Goal: Navigation & Orientation: Find specific page/section

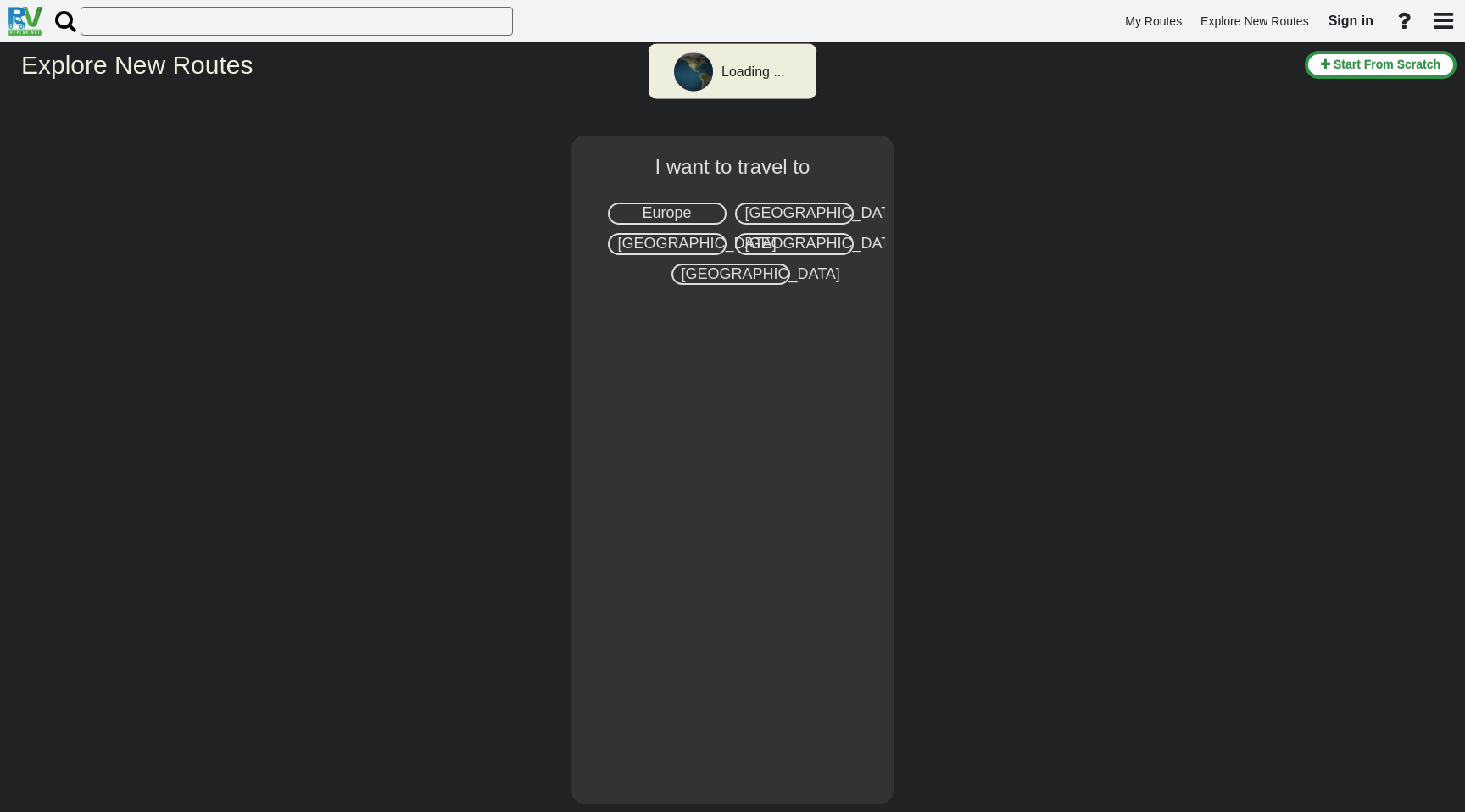
select select "number:3"
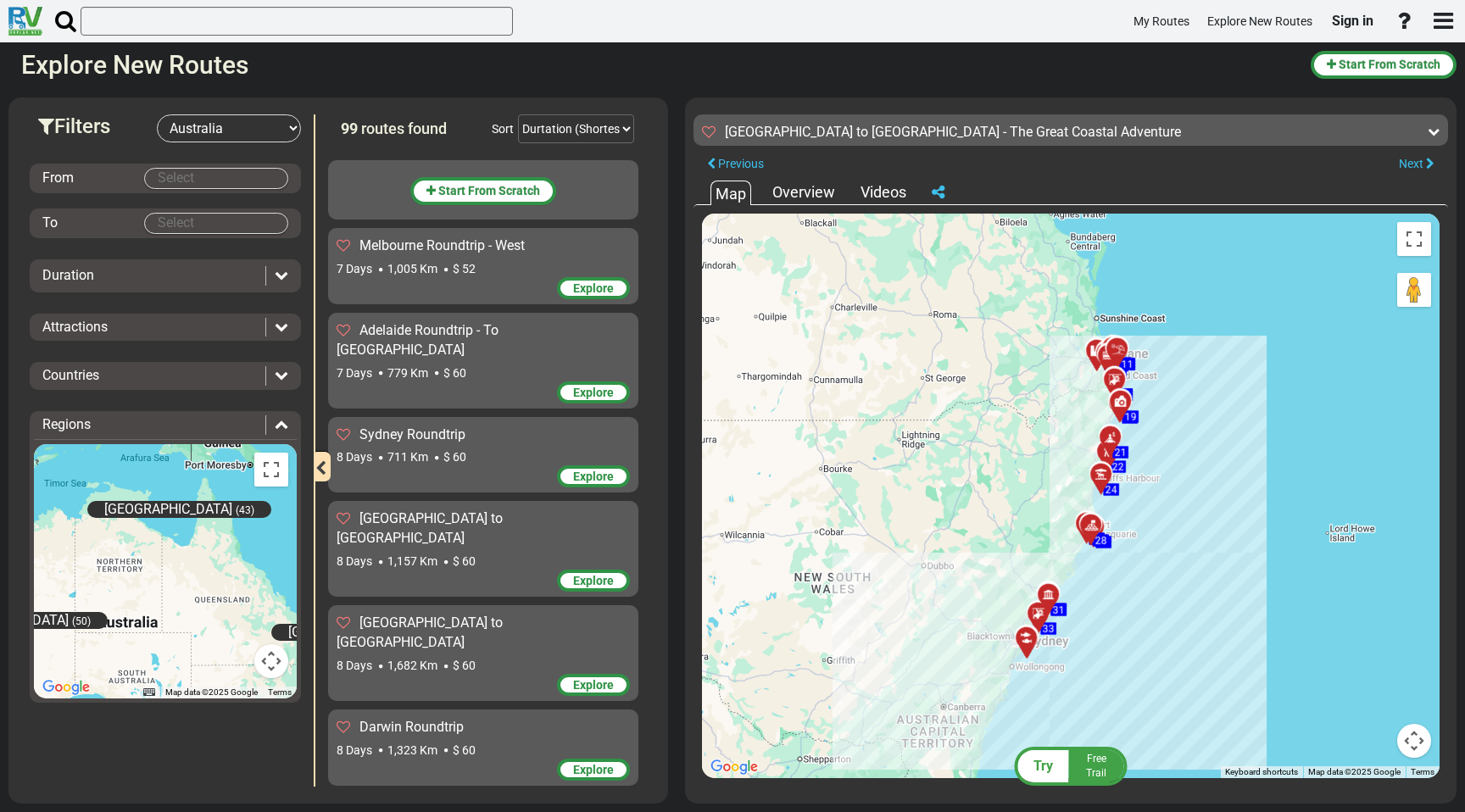
scroll to position [2049, 0]
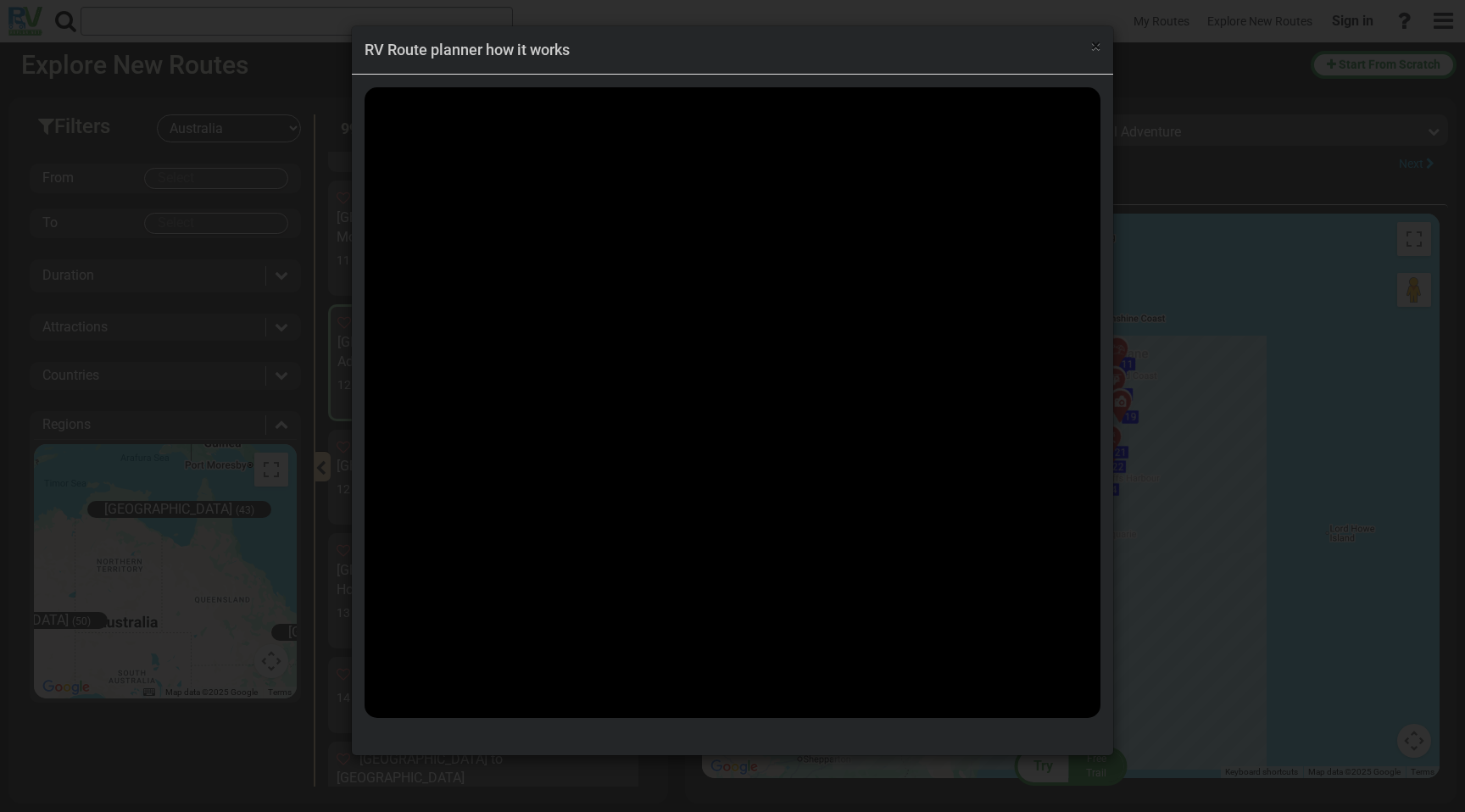
click at [1095, 47] on span "×" at bounding box center [1096, 45] width 10 height 20
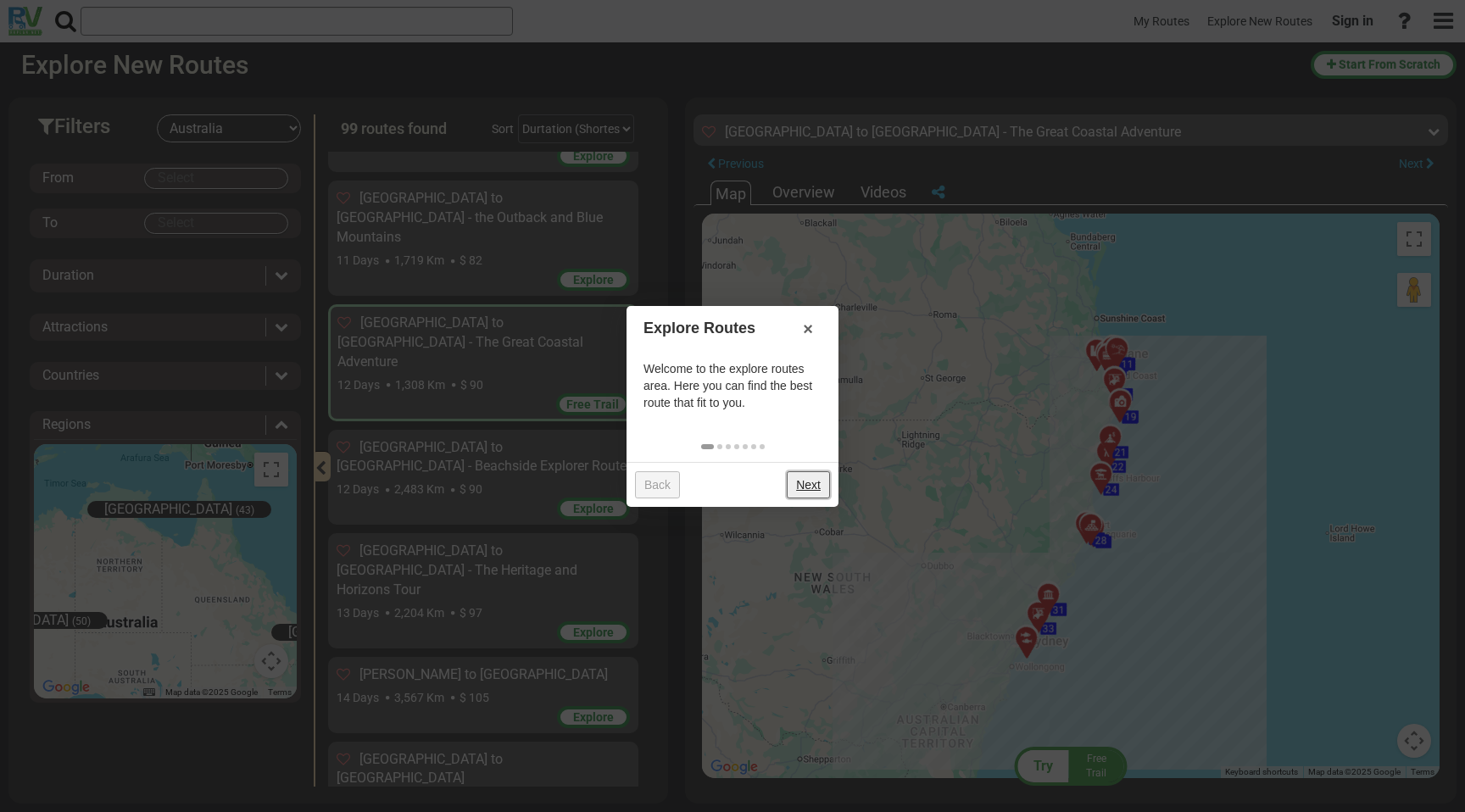
click at [802, 477] on link "Next" at bounding box center [809, 484] width 44 height 28
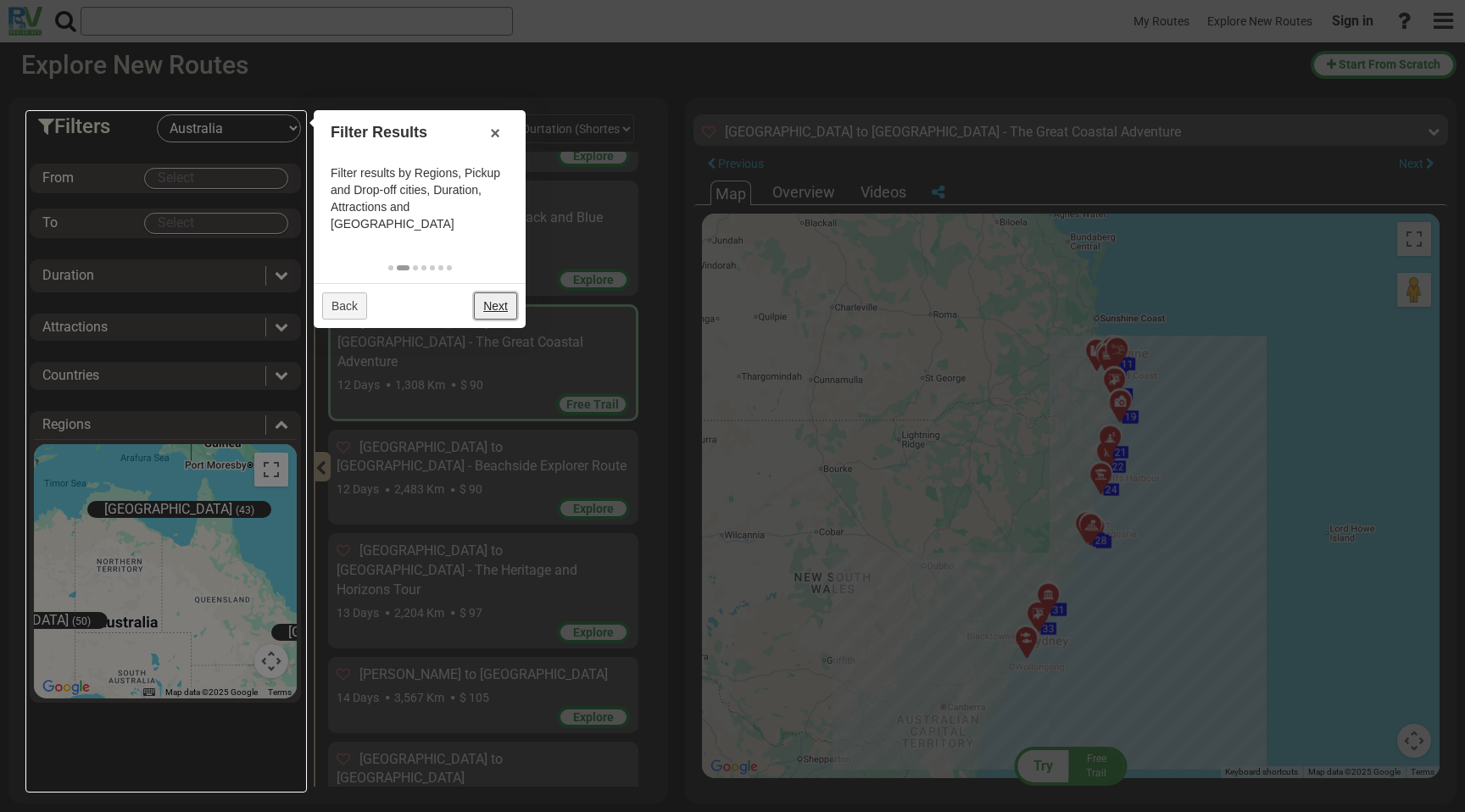
click at [500, 295] on link "Next" at bounding box center [496, 306] width 44 height 28
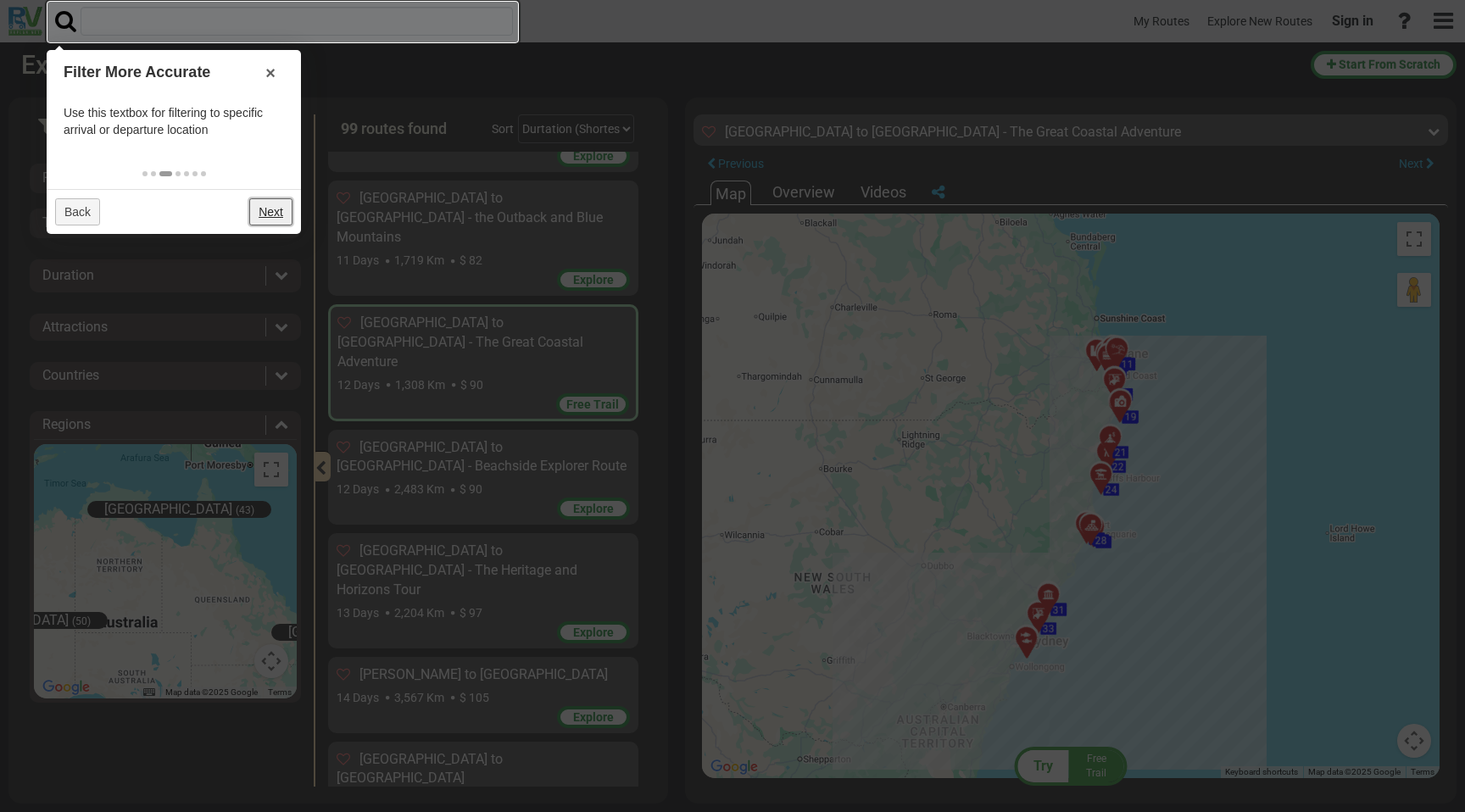
click at [263, 198] on link "Next" at bounding box center [271, 212] width 44 height 28
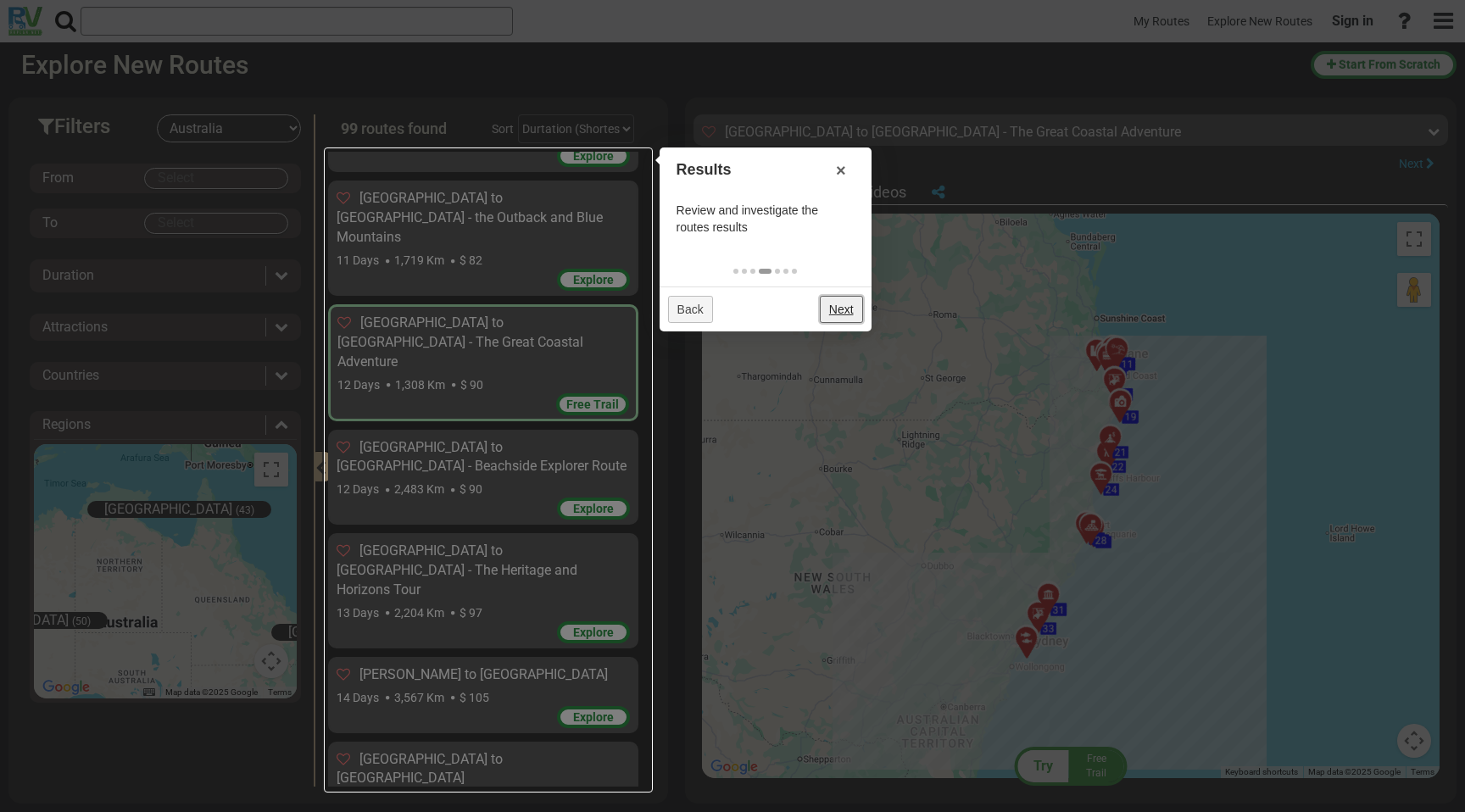
click at [851, 312] on link "Next" at bounding box center [842, 309] width 44 height 28
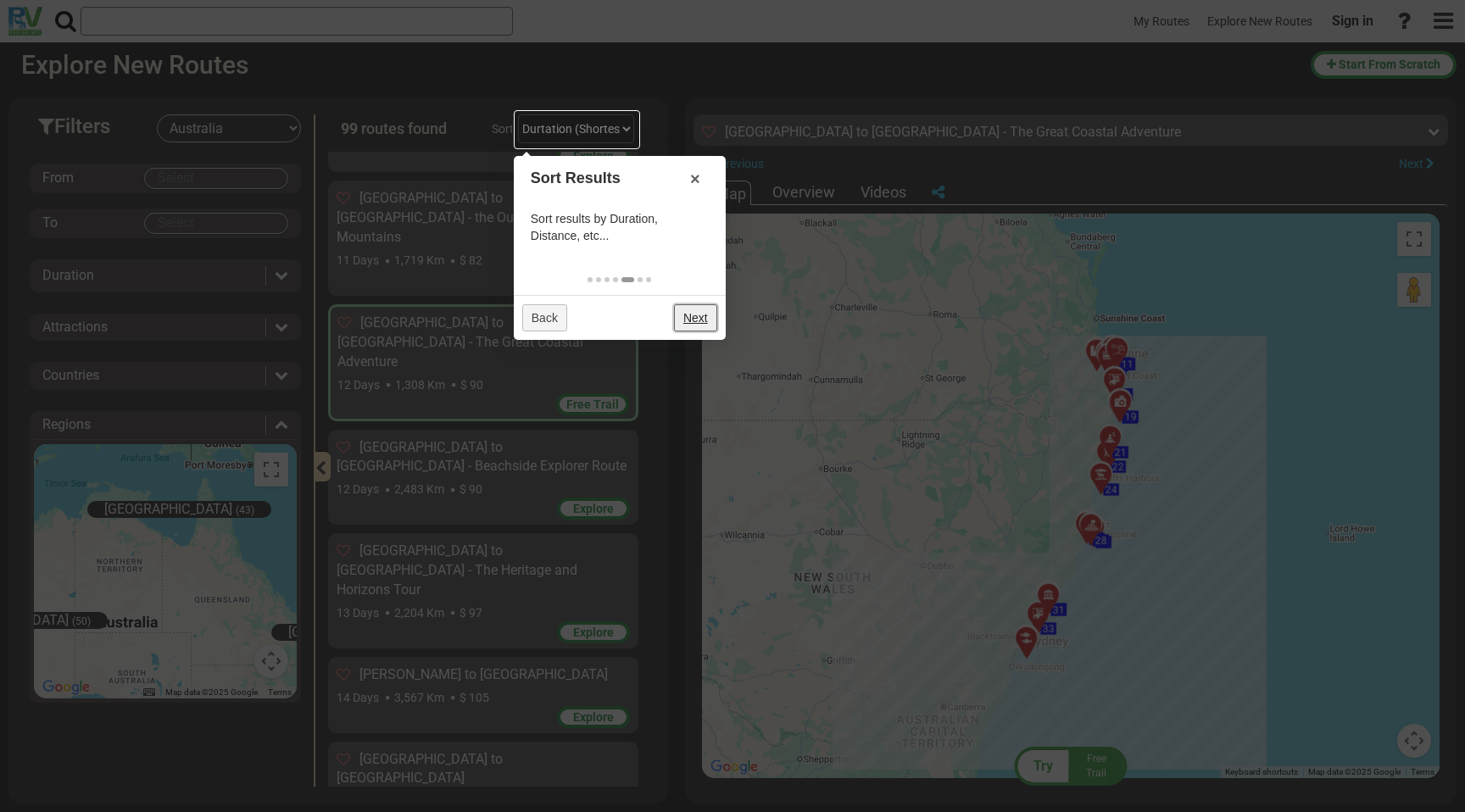
click at [704, 330] on link "Next" at bounding box center [696, 317] width 44 height 28
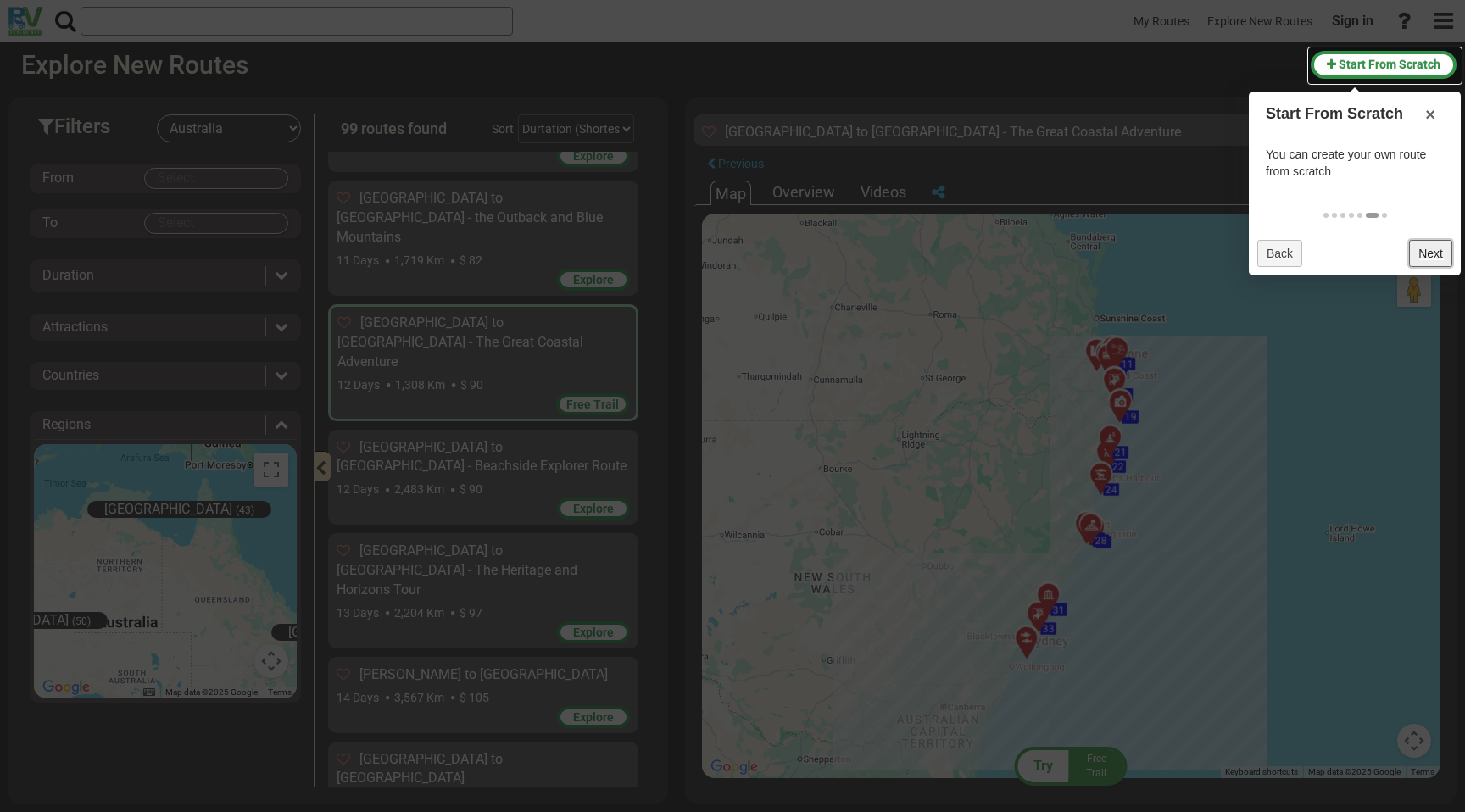
click at [1427, 256] on link "Next" at bounding box center [1431, 254] width 44 height 28
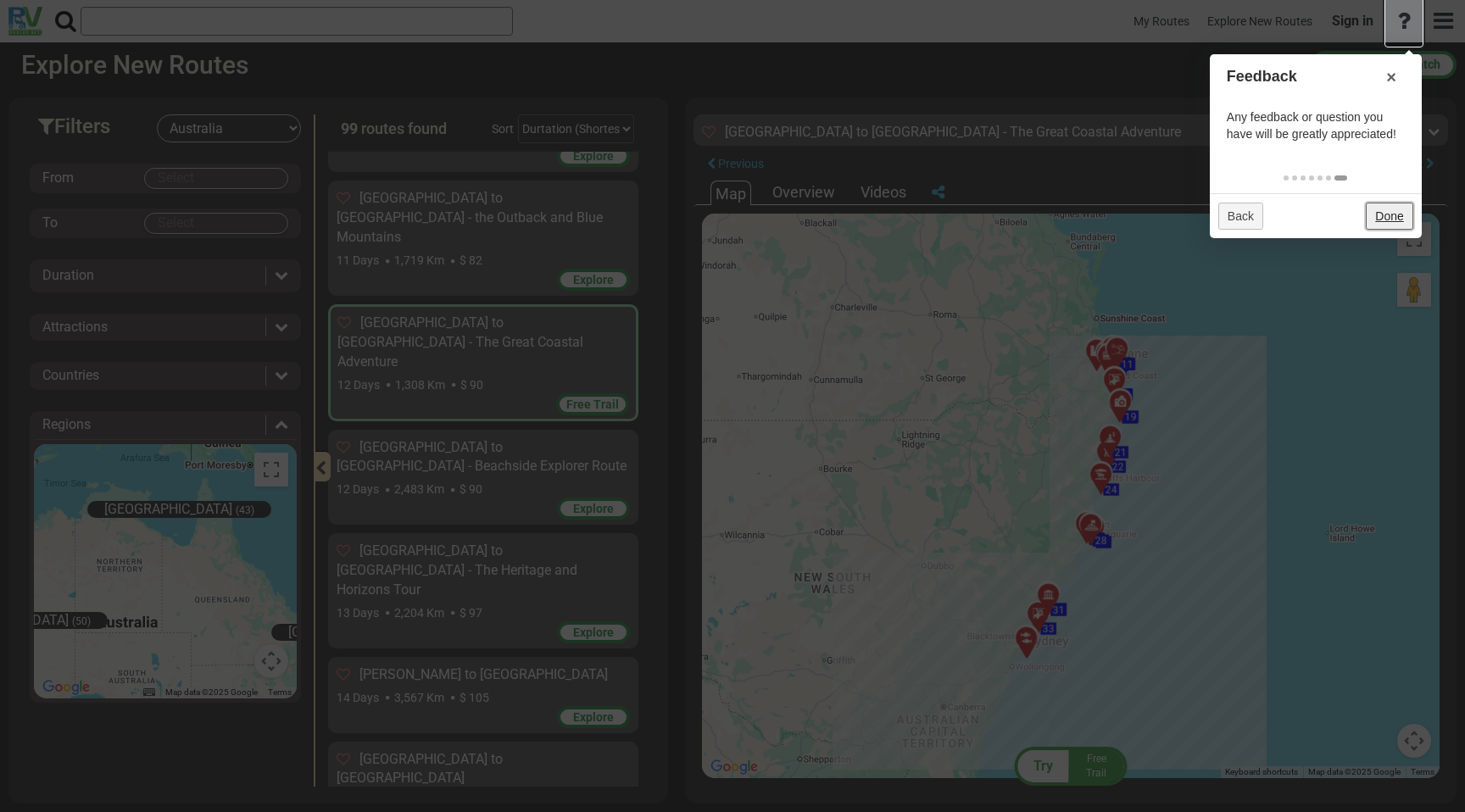
click at [1394, 225] on link "Done" at bounding box center [1389, 216] width 47 height 28
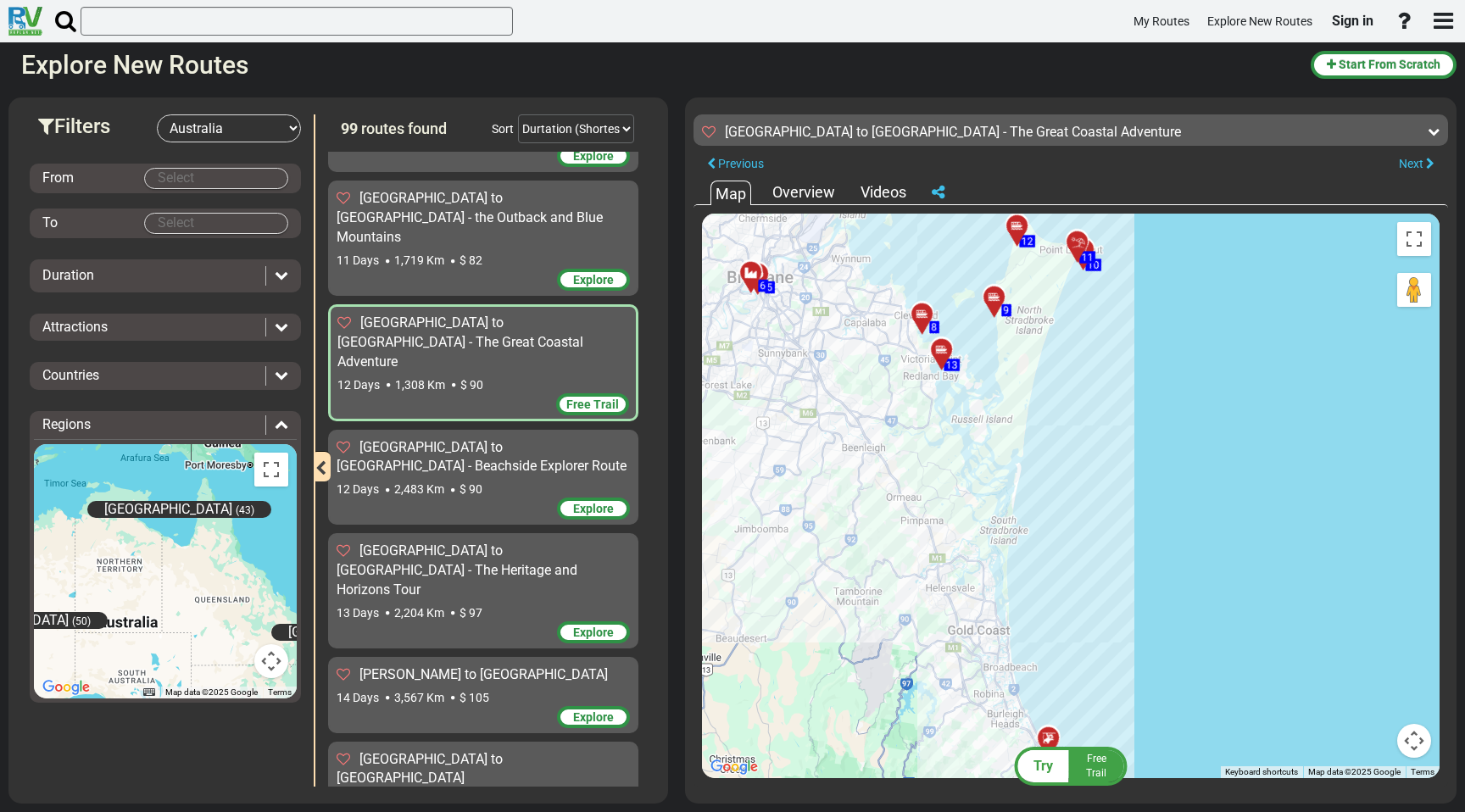
drag, startPoint x: 1046, startPoint y: 391, endPoint x: 1034, endPoint y: 595, distance: 204.4
click at [1035, 596] on div "To activate drag with keyboard, press Alt + Enter. Once in keyboard drag state,…" at bounding box center [1071, 496] width 737 height 564
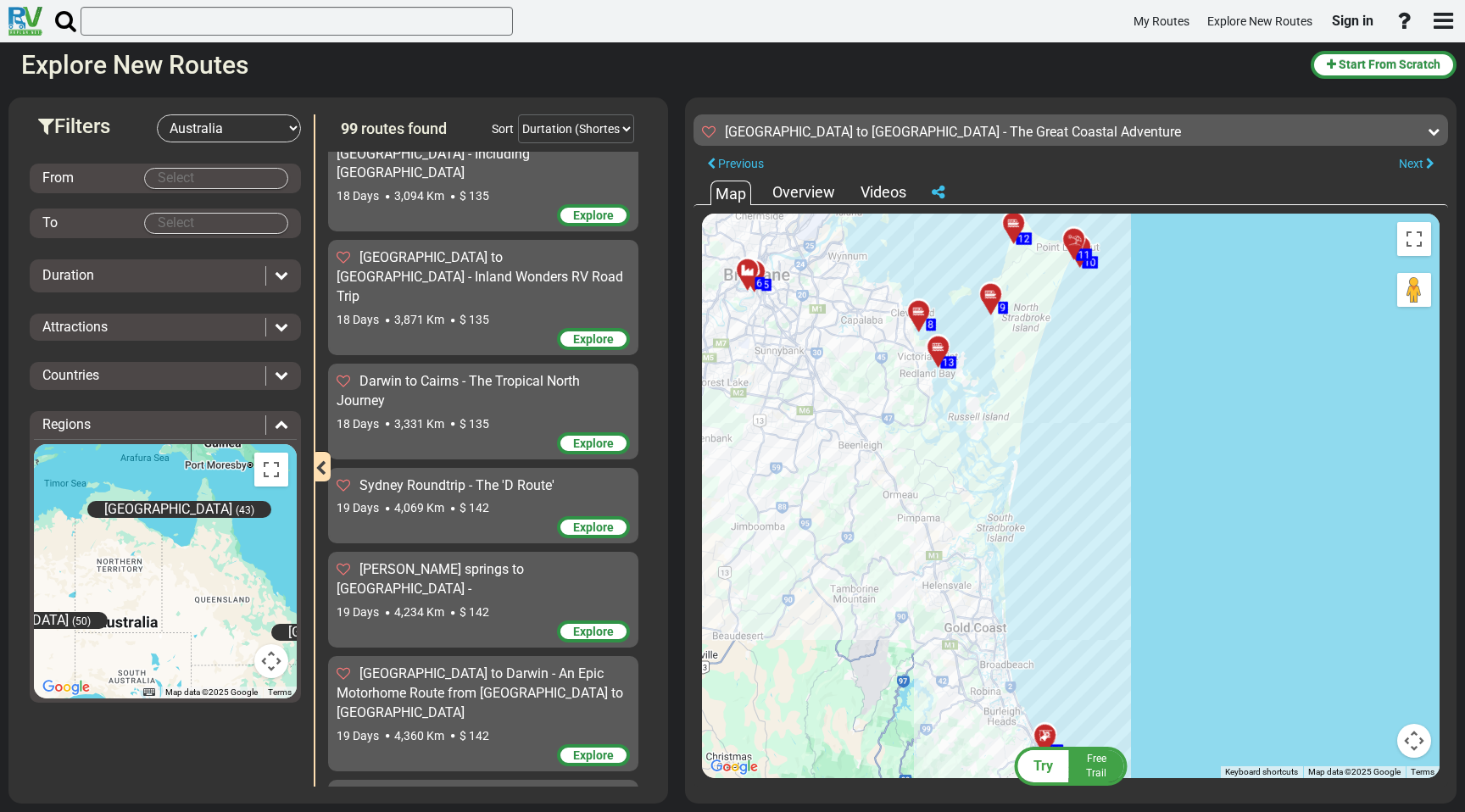
scroll to position [5299, 0]
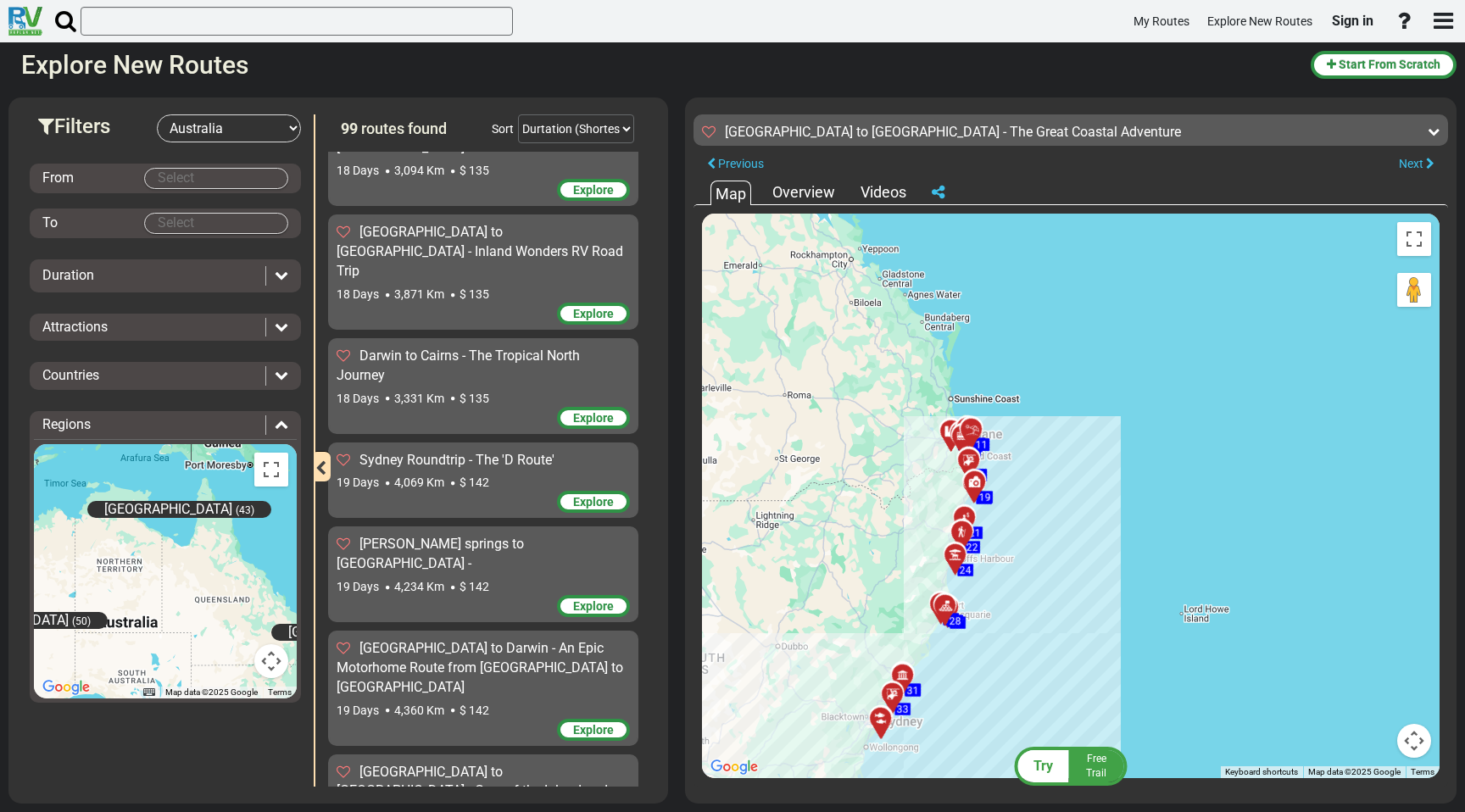
drag, startPoint x: 933, startPoint y: 338, endPoint x: 896, endPoint y: 544, distance: 209.3
click at [896, 544] on div "To activate drag with keyboard, press Alt + Enter. Once in keyboard drag state,…" at bounding box center [1071, 496] width 737 height 564
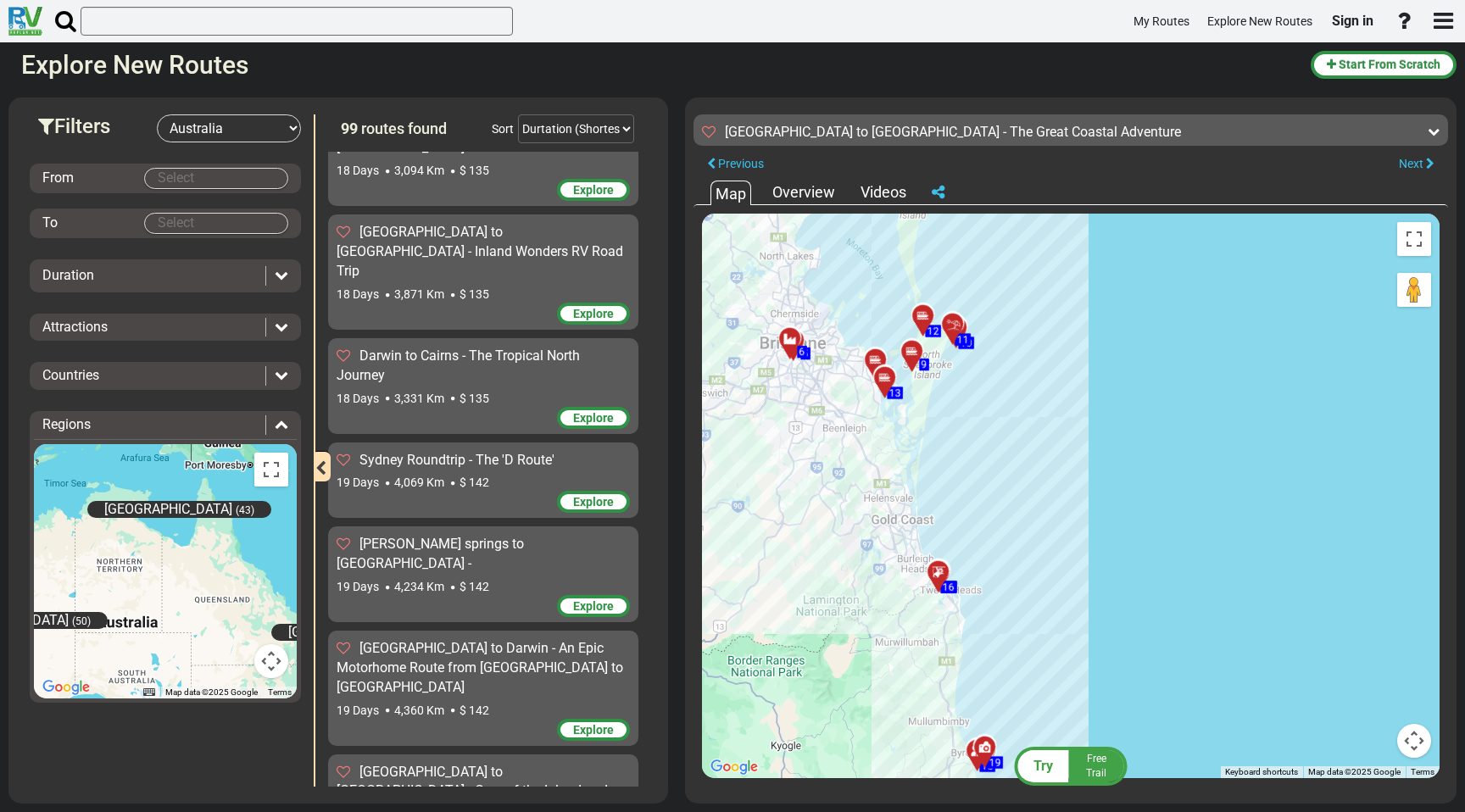
drag, startPoint x: 849, startPoint y: 371, endPoint x: 874, endPoint y: 550, distance: 180.7
click at [873, 551] on div "To activate drag with keyboard, press Alt + Enter. Once in keyboard drag state,…" at bounding box center [1071, 496] width 737 height 564
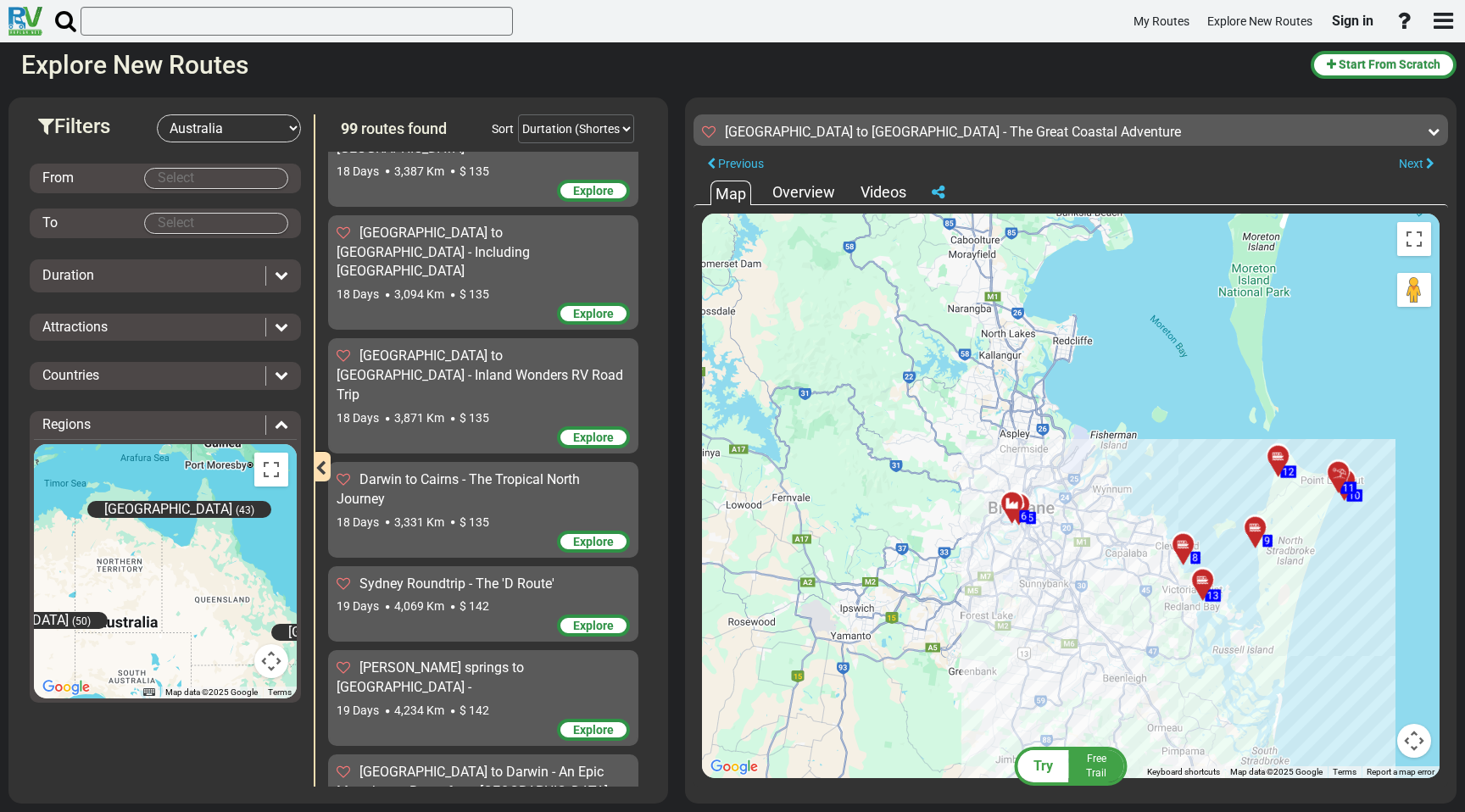
scroll to position [4518, 0]
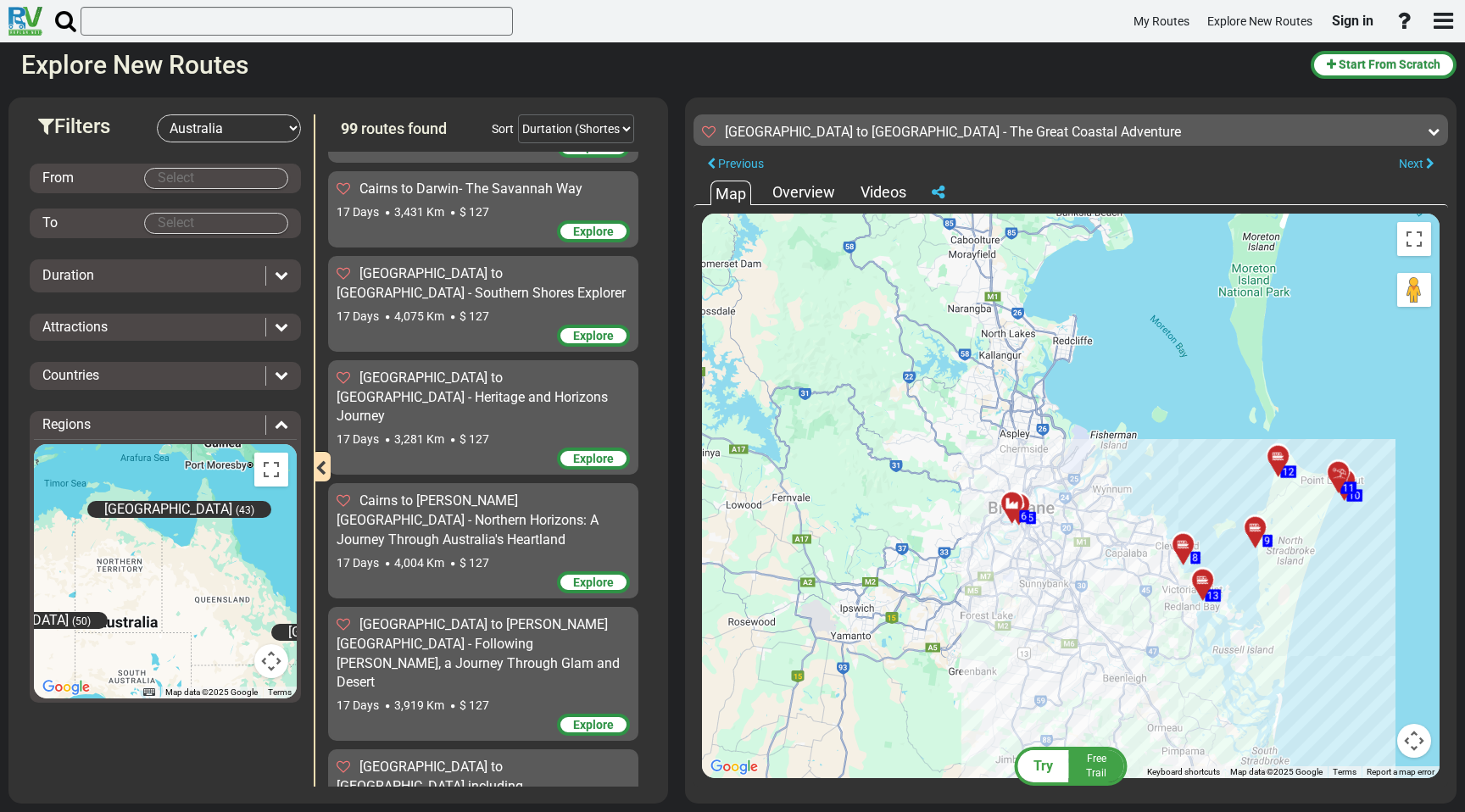
click at [805, 196] on div "Overview" at bounding box center [804, 192] width 71 height 22
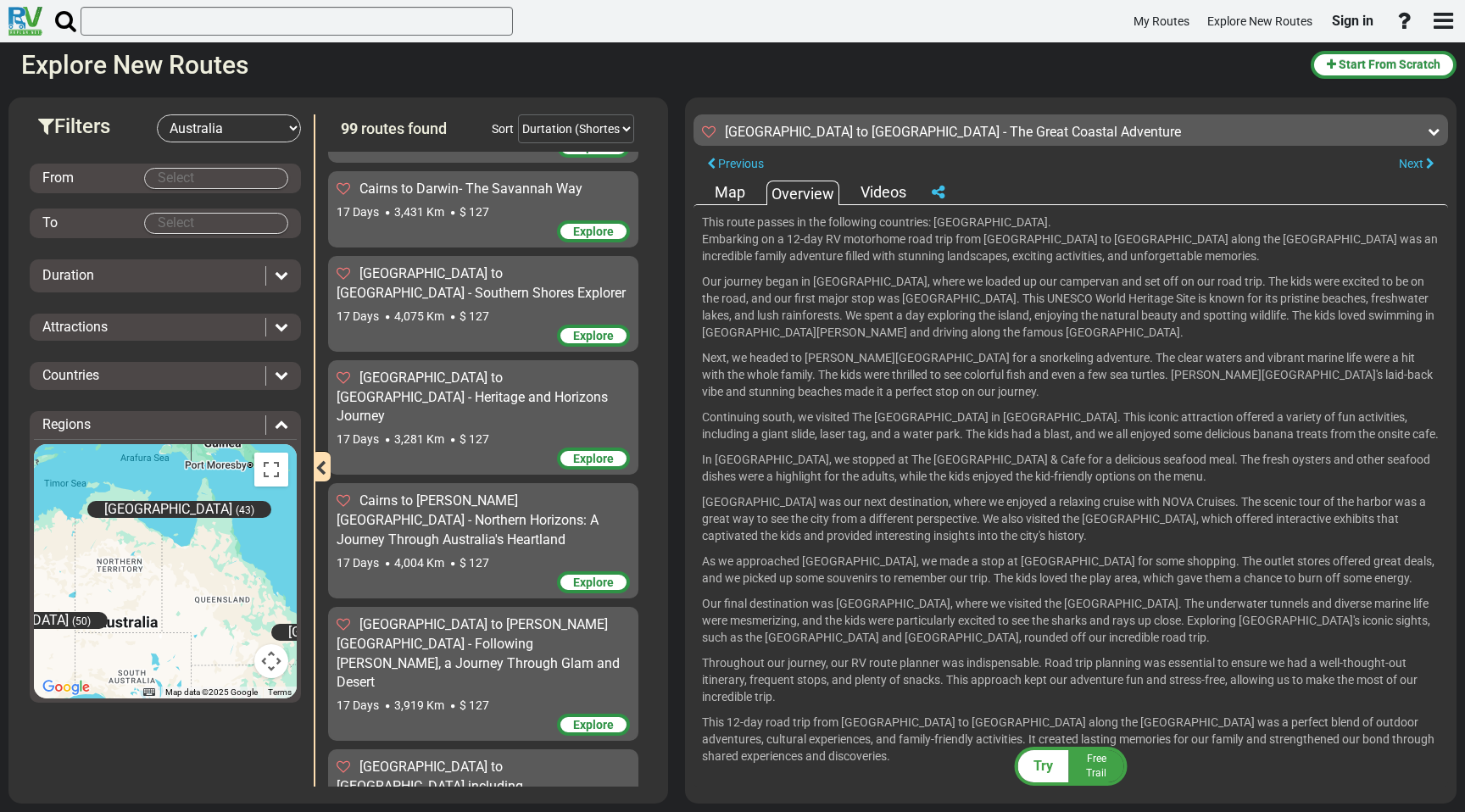
click at [728, 185] on div "Map" at bounding box center [730, 192] width 39 height 22
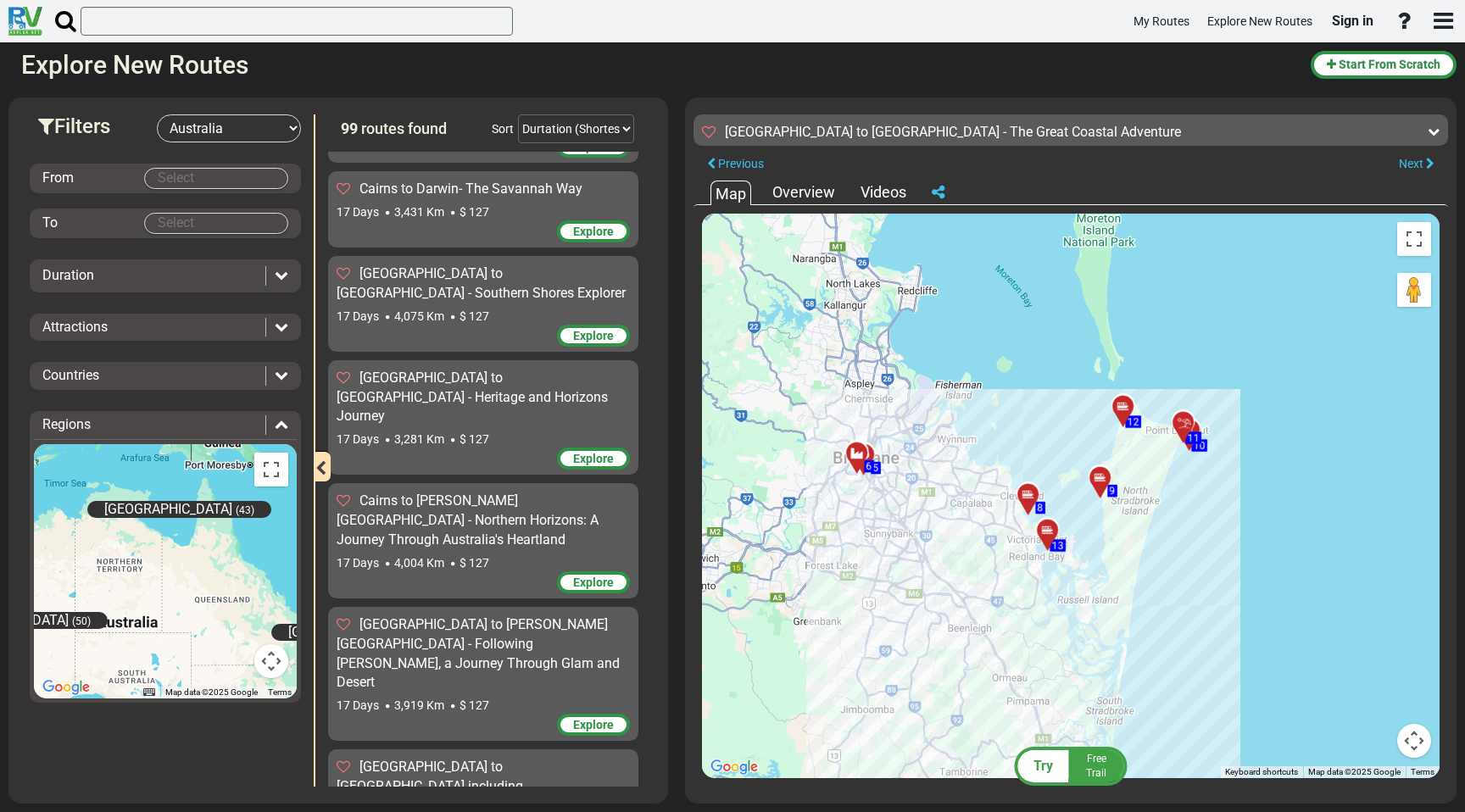
drag, startPoint x: 1143, startPoint y: 545, endPoint x: 1031, endPoint y: 381, distance: 198.6
click at [1031, 382] on div "To activate drag with keyboard, press Alt + Enter. Once in keyboard drag state,…" at bounding box center [1071, 496] width 737 height 564
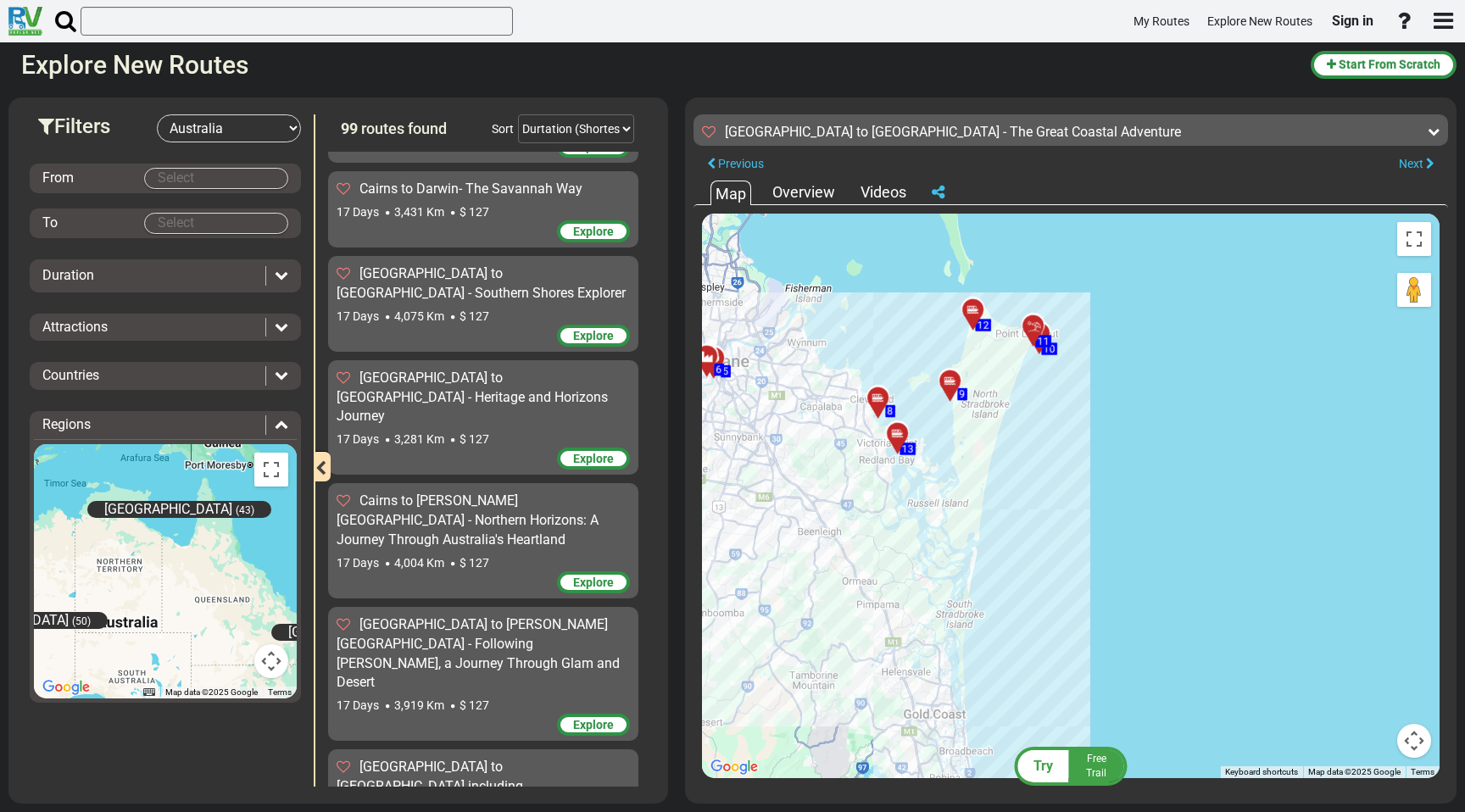
drag, startPoint x: 974, startPoint y: 539, endPoint x: 1037, endPoint y: 333, distance: 215.4
click at [1037, 333] on div at bounding box center [1037, 332] width 28 height 27
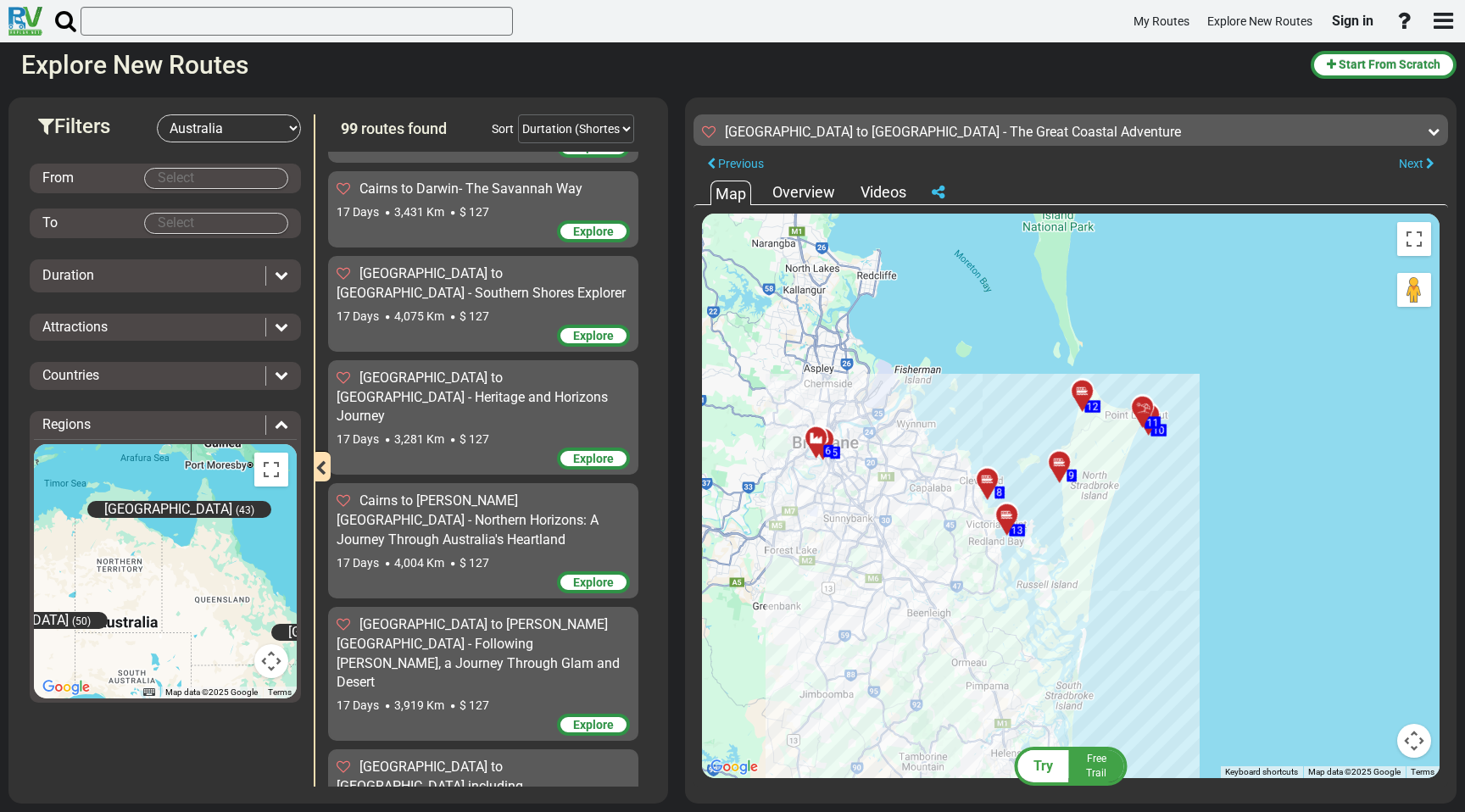
click at [987, 483] on div at bounding box center [992, 486] width 28 height 27
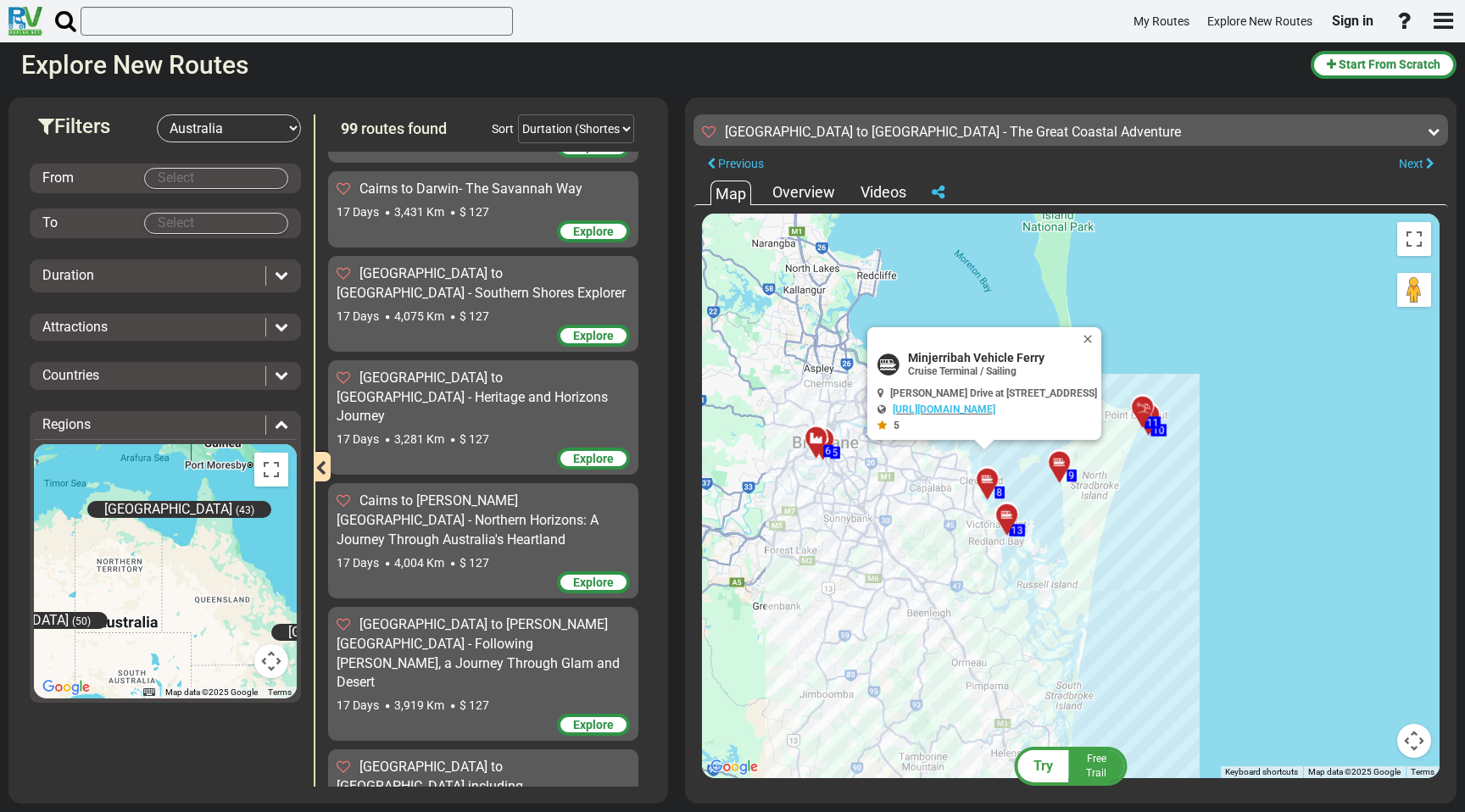
click at [828, 554] on div "To activate drag with keyboard, press Alt + Enter. Once in keyboard drag state,…" at bounding box center [1071, 496] width 737 height 564
click at [1101, 341] on button "Close" at bounding box center [1091, 339] width 20 height 24
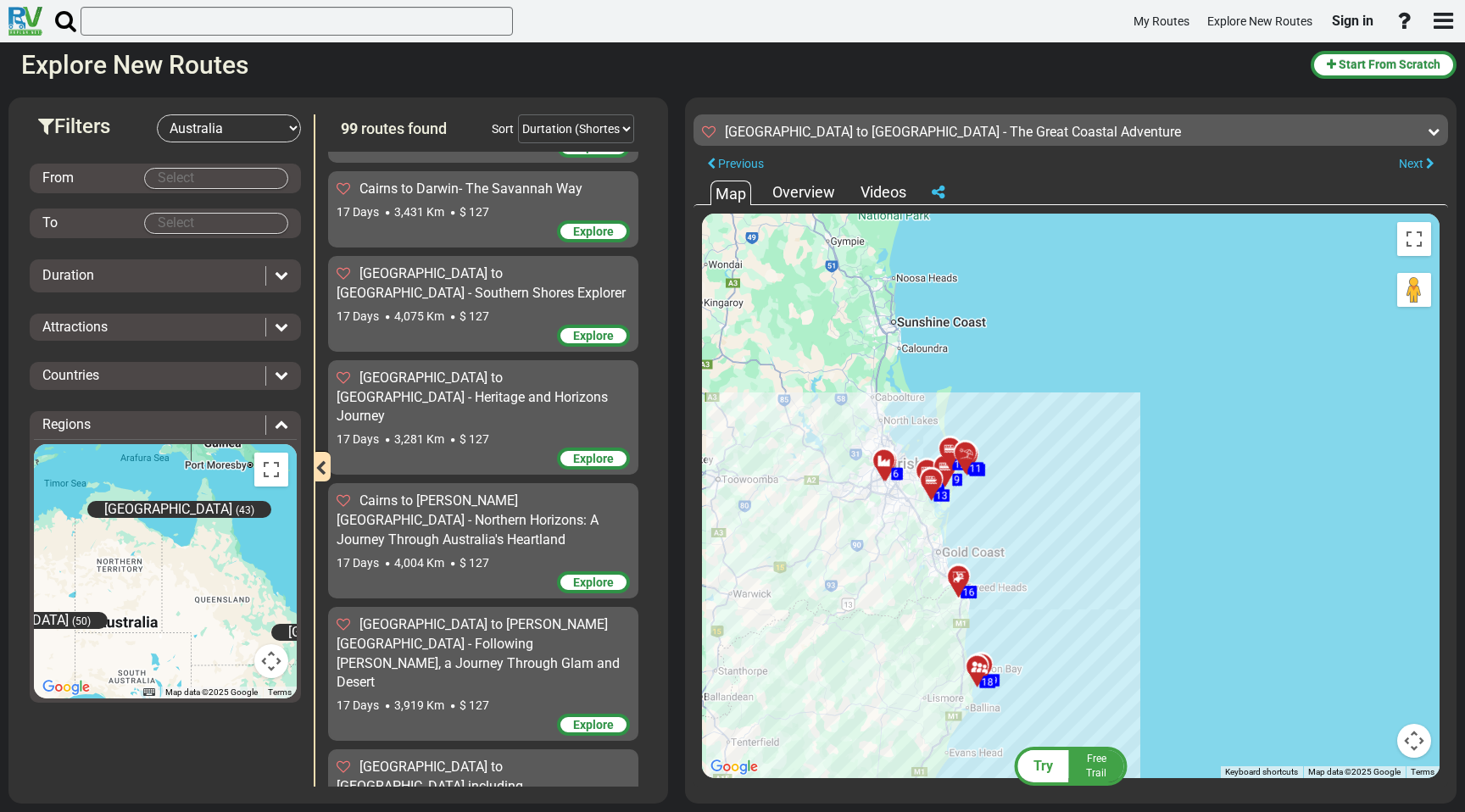
drag, startPoint x: 934, startPoint y: 690, endPoint x: 880, endPoint y: 555, distance: 145.4
click at [880, 556] on div "To activate drag with keyboard, press Alt + Enter. Once in keyboard drag state,…" at bounding box center [1071, 496] width 737 height 564
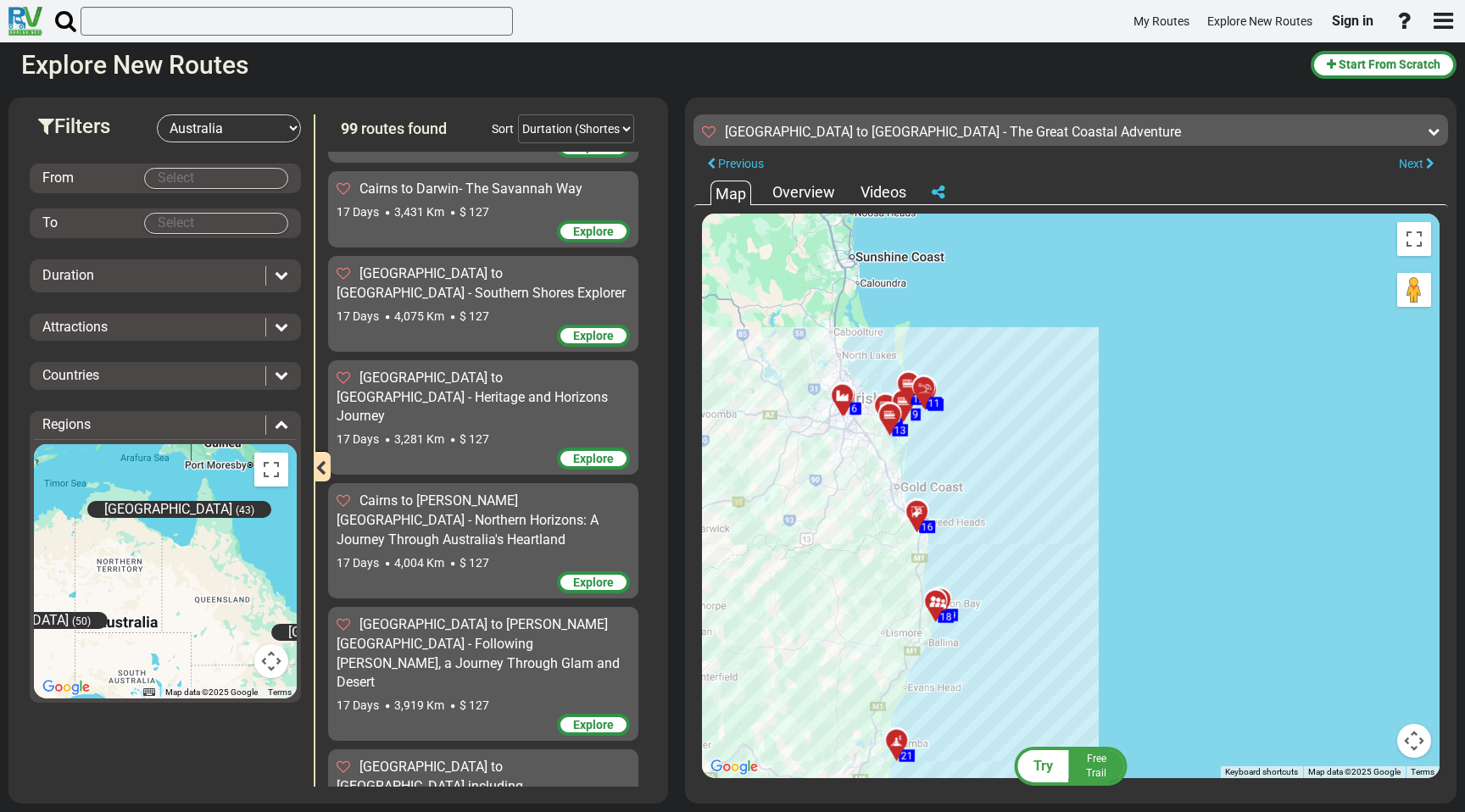
click at [921, 517] on div at bounding box center [922, 519] width 28 height 27
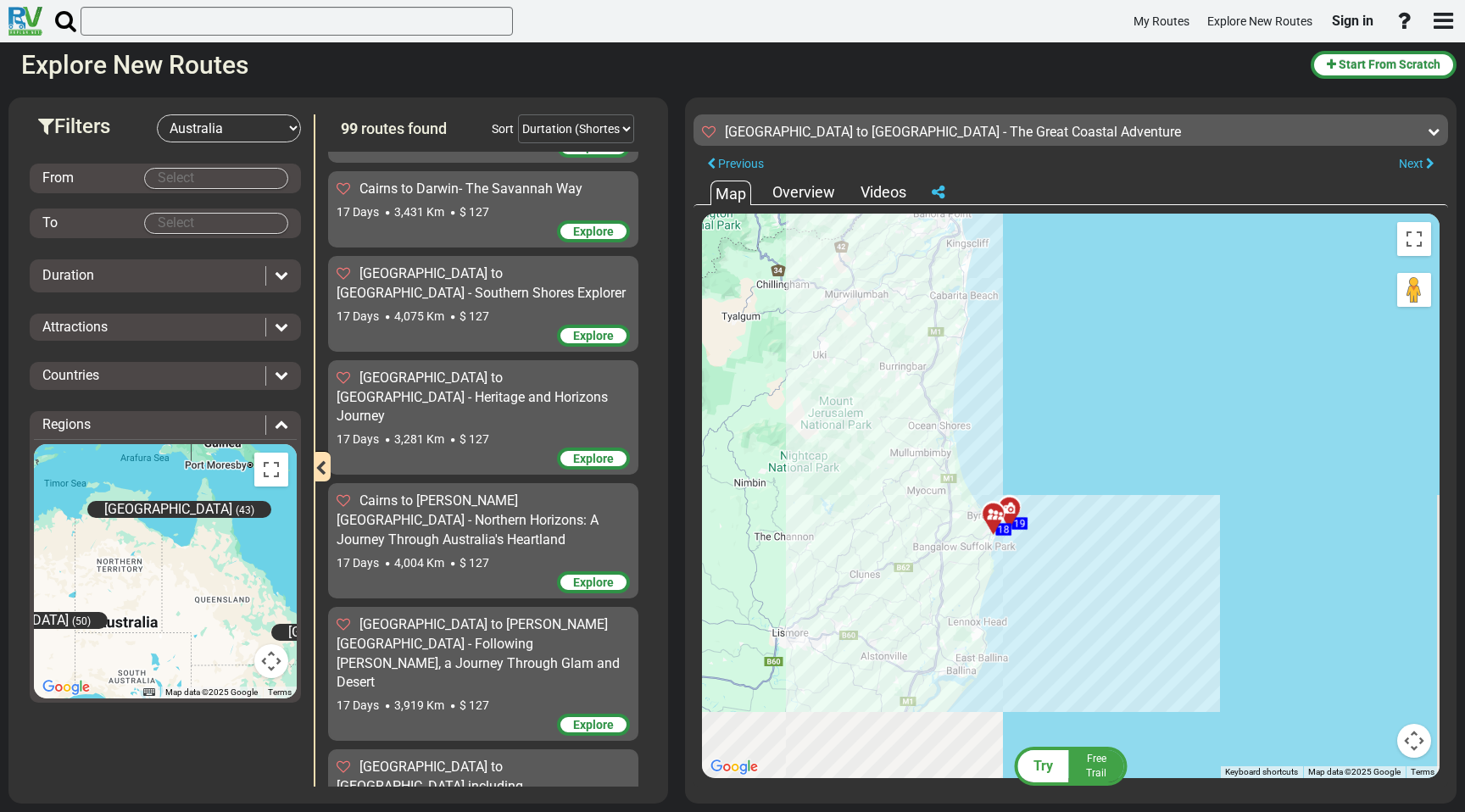
drag, startPoint x: 936, startPoint y: 671, endPoint x: 922, endPoint y: 566, distance: 105.9
click at [923, 564] on div "To activate drag with keyboard, press Alt + Enter. Once in keyboard drag state,…" at bounding box center [1071, 496] width 737 height 564
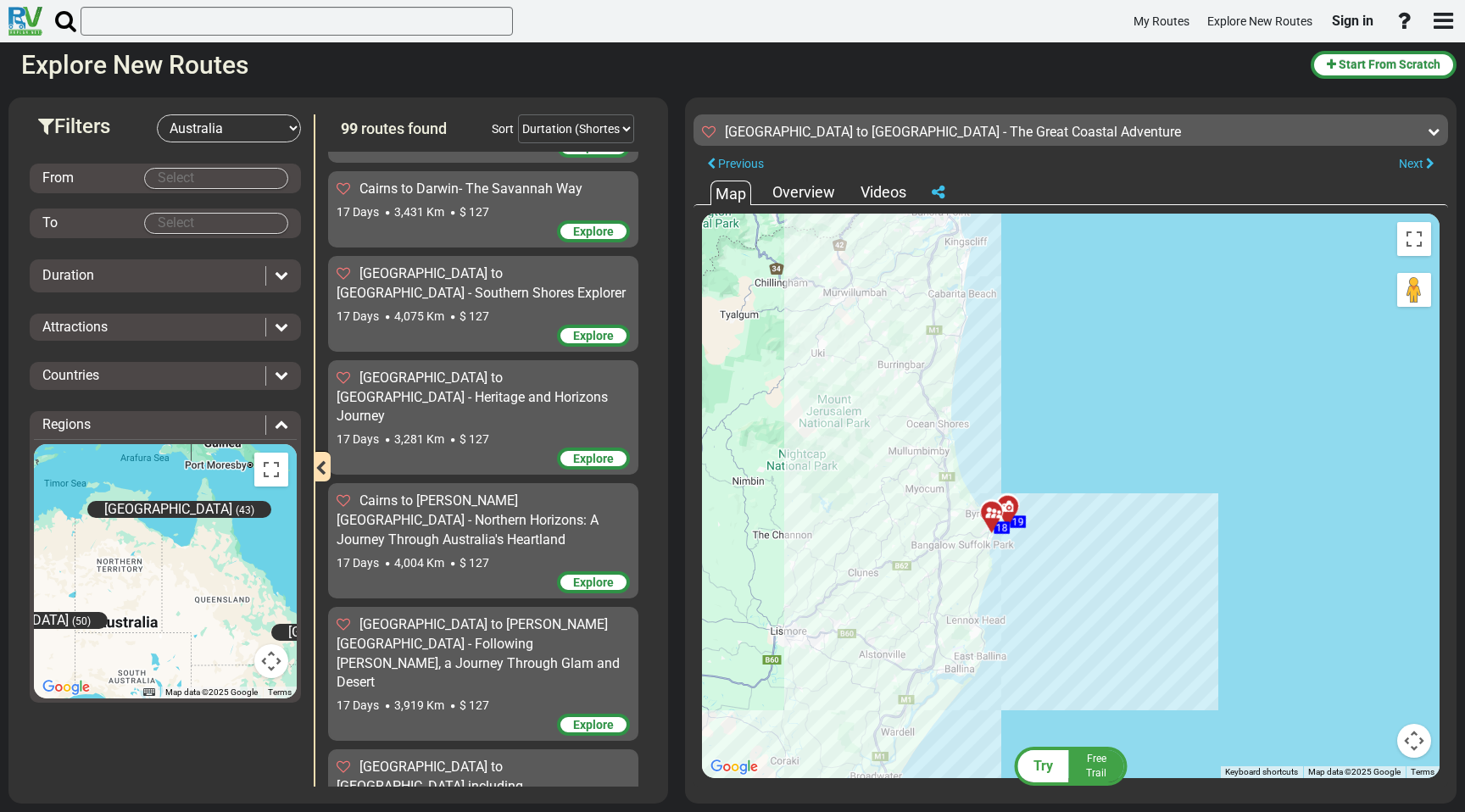
click at [1012, 509] on div at bounding box center [1012, 514] width 28 height 27
click at [990, 516] on div at bounding box center [996, 519] width 28 height 27
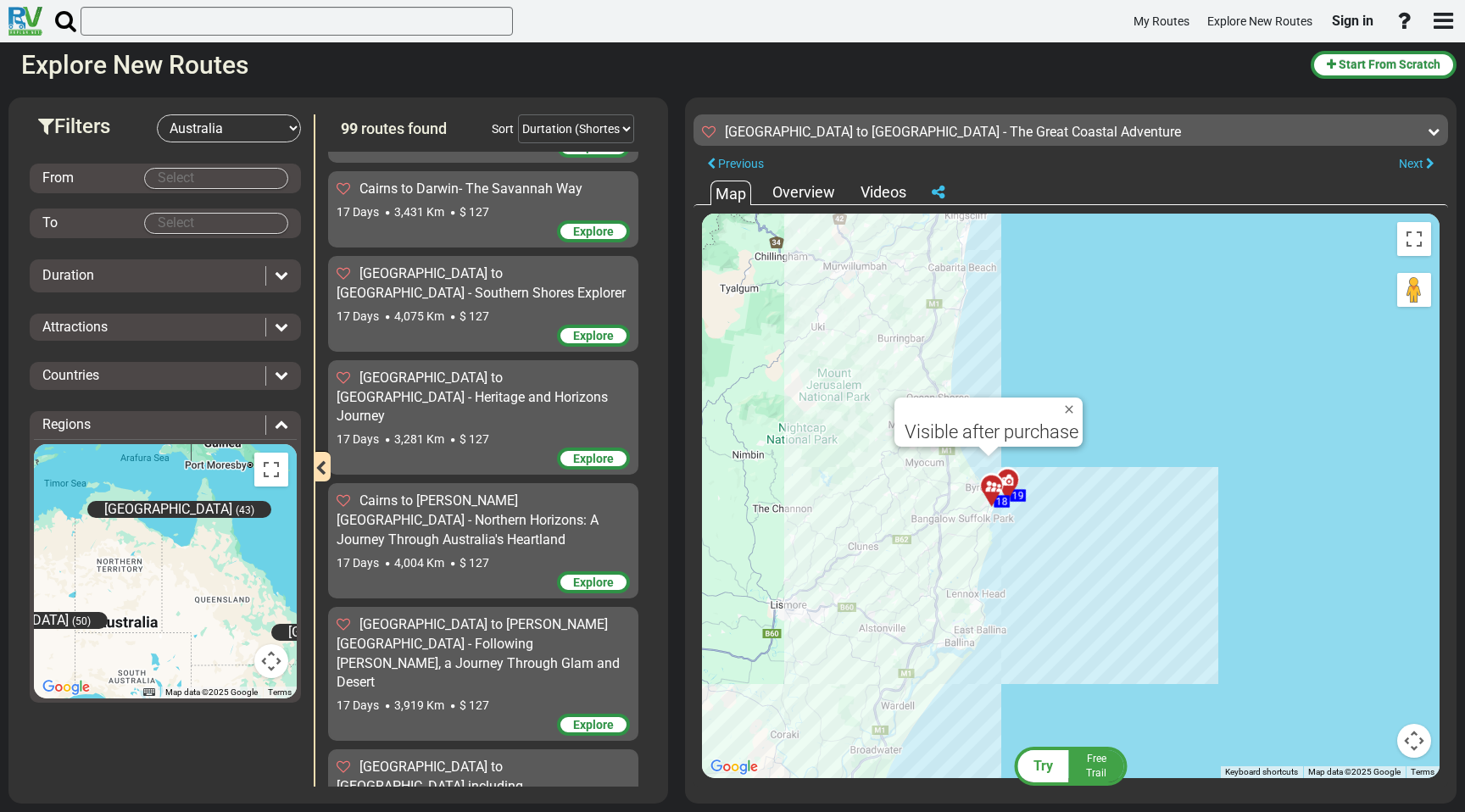
drag, startPoint x: 942, startPoint y: 636, endPoint x: 942, endPoint y: 423, distance: 213.0
click at [942, 426] on div "To activate drag with keyboard, press Alt + Enter. Once in keyboard drag state,…" at bounding box center [1071, 496] width 737 height 564
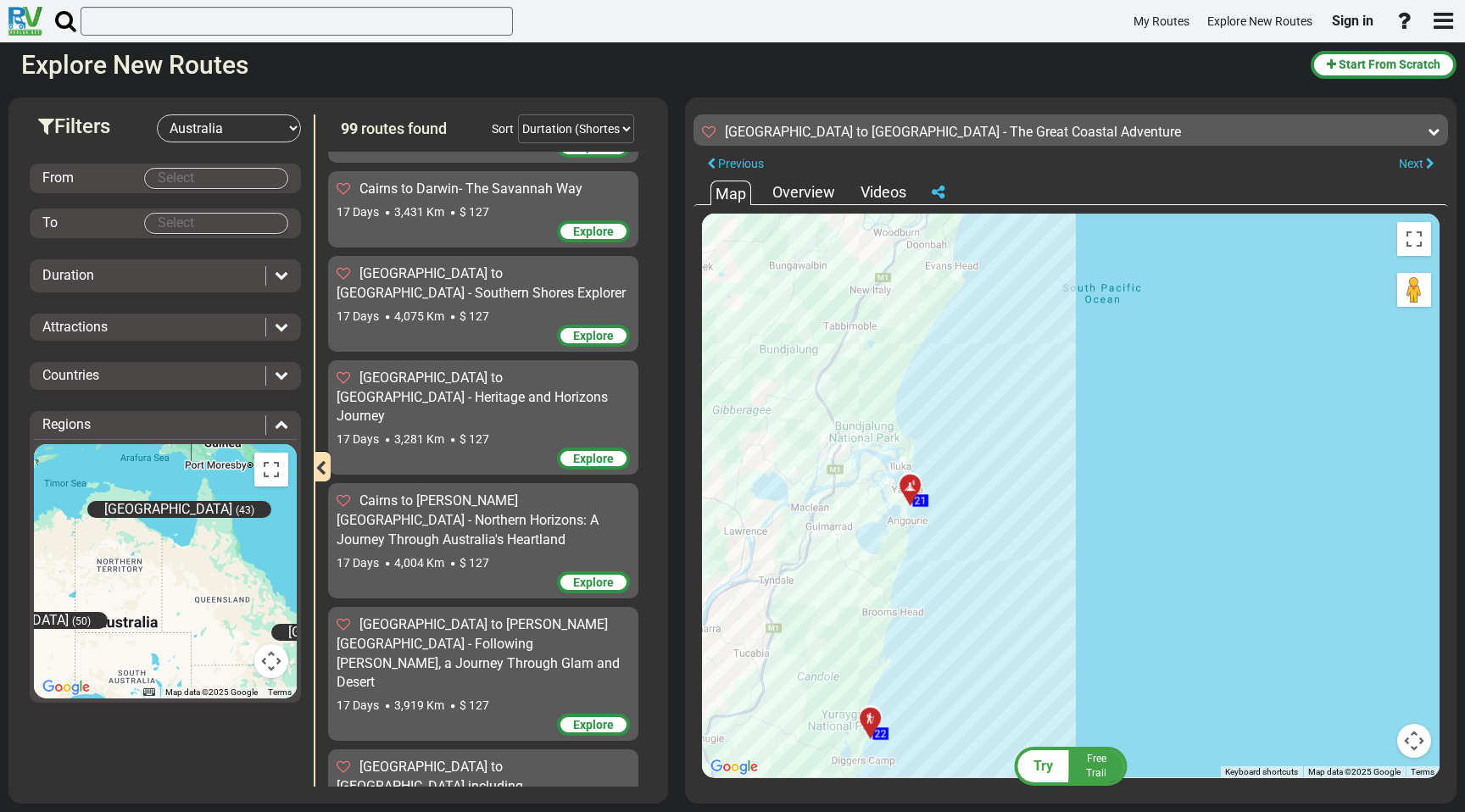
drag, startPoint x: 824, startPoint y: 608, endPoint x: 897, endPoint y: 423, distance: 198.9
click at [898, 421] on div "To activate drag with keyboard, press Alt + Enter. Once in keyboard drag state,…" at bounding box center [1071, 496] width 737 height 564
click at [911, 477] on icon at bounding box center [912, 480] width 17 height 13
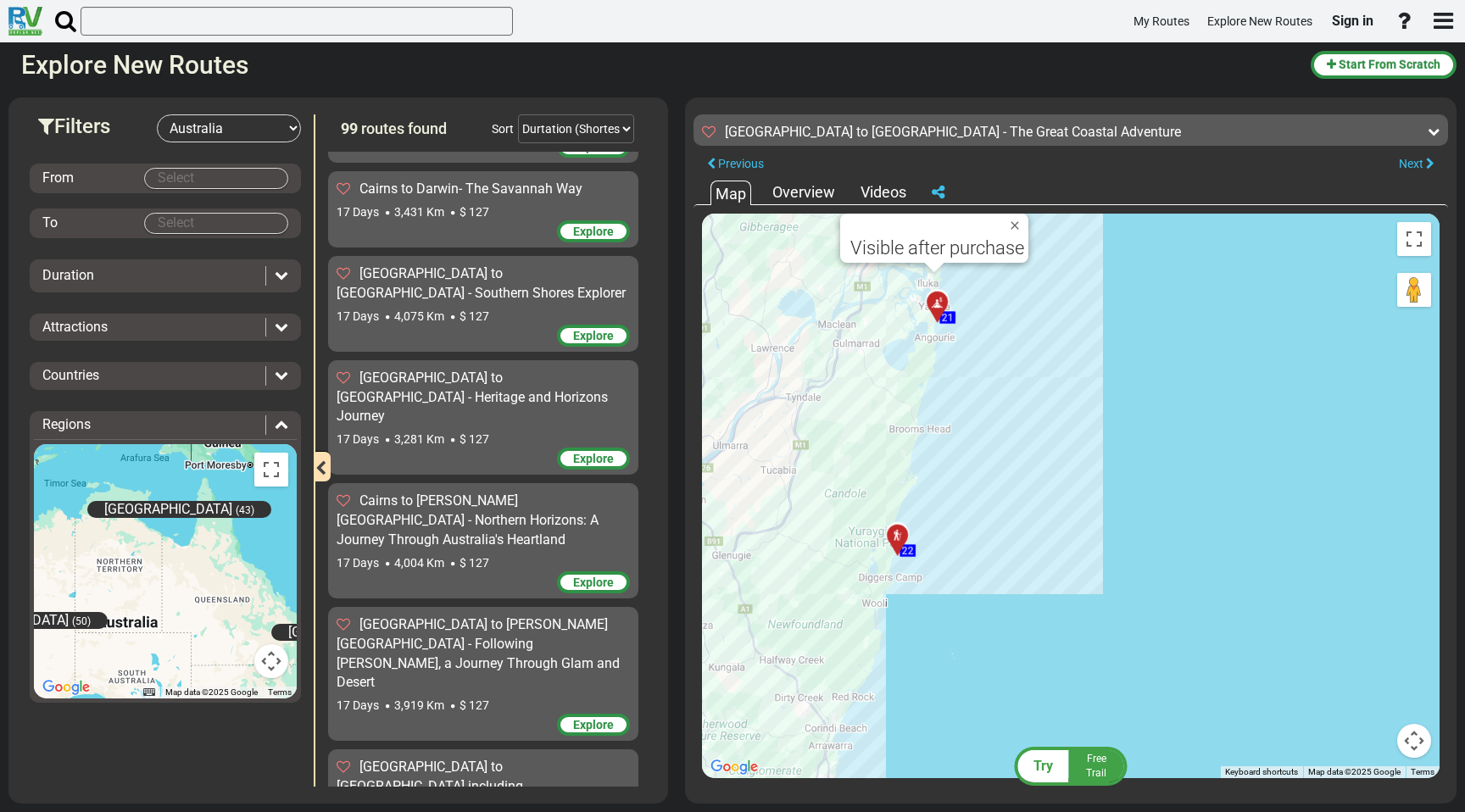
drag, startPoint x: 871, startPoint y: 610, endPoint x: 896, endPoint y: 433, distance: 178.8
click at [896, 431] on div "To activate drag with keyboard, press Alt + Enter. Once in keyboard drag state,…" at bounding box center [1071, 496] width 737 height 564
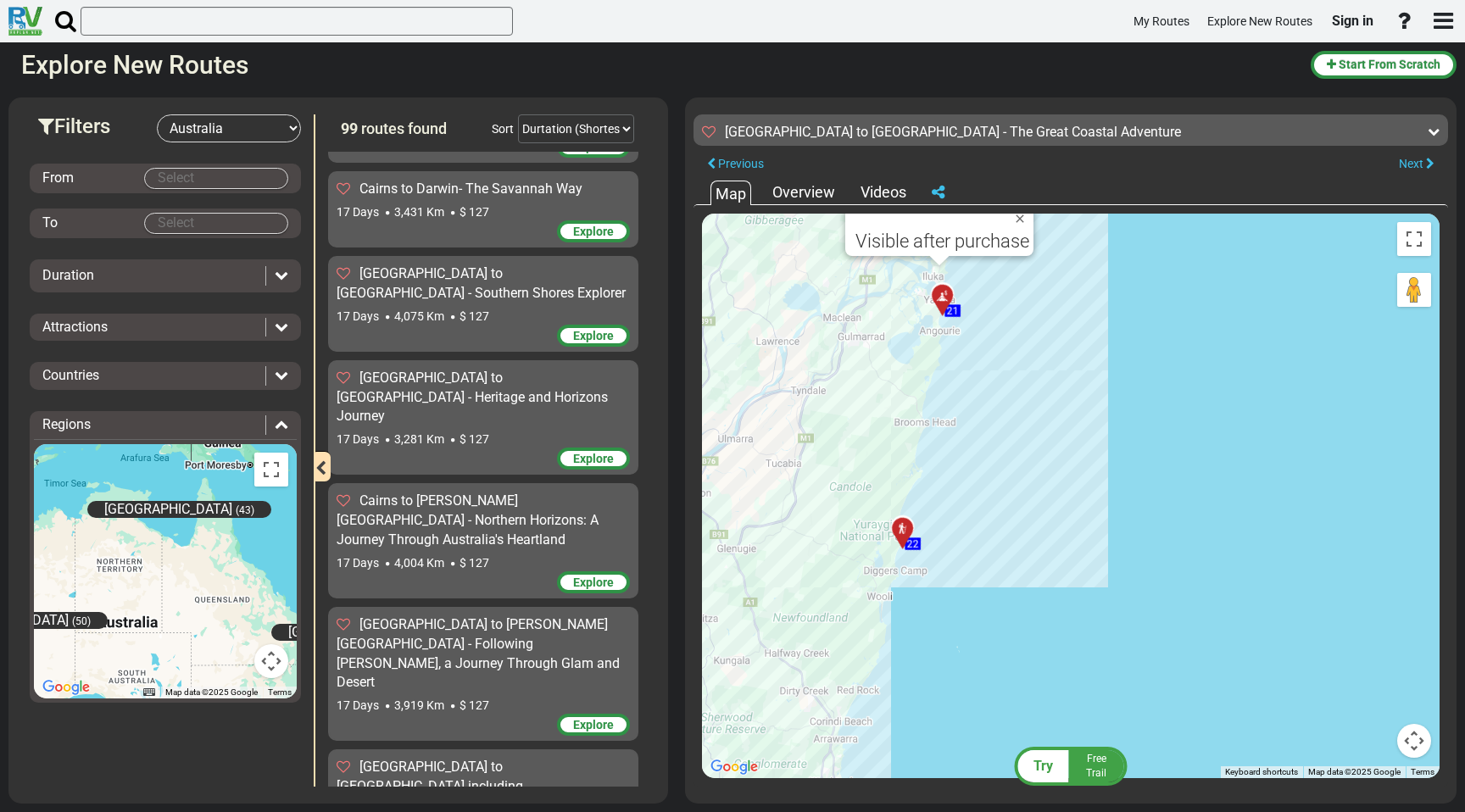
click at [903, 531] on div at bounding box center [907, 536] width 28 height 27
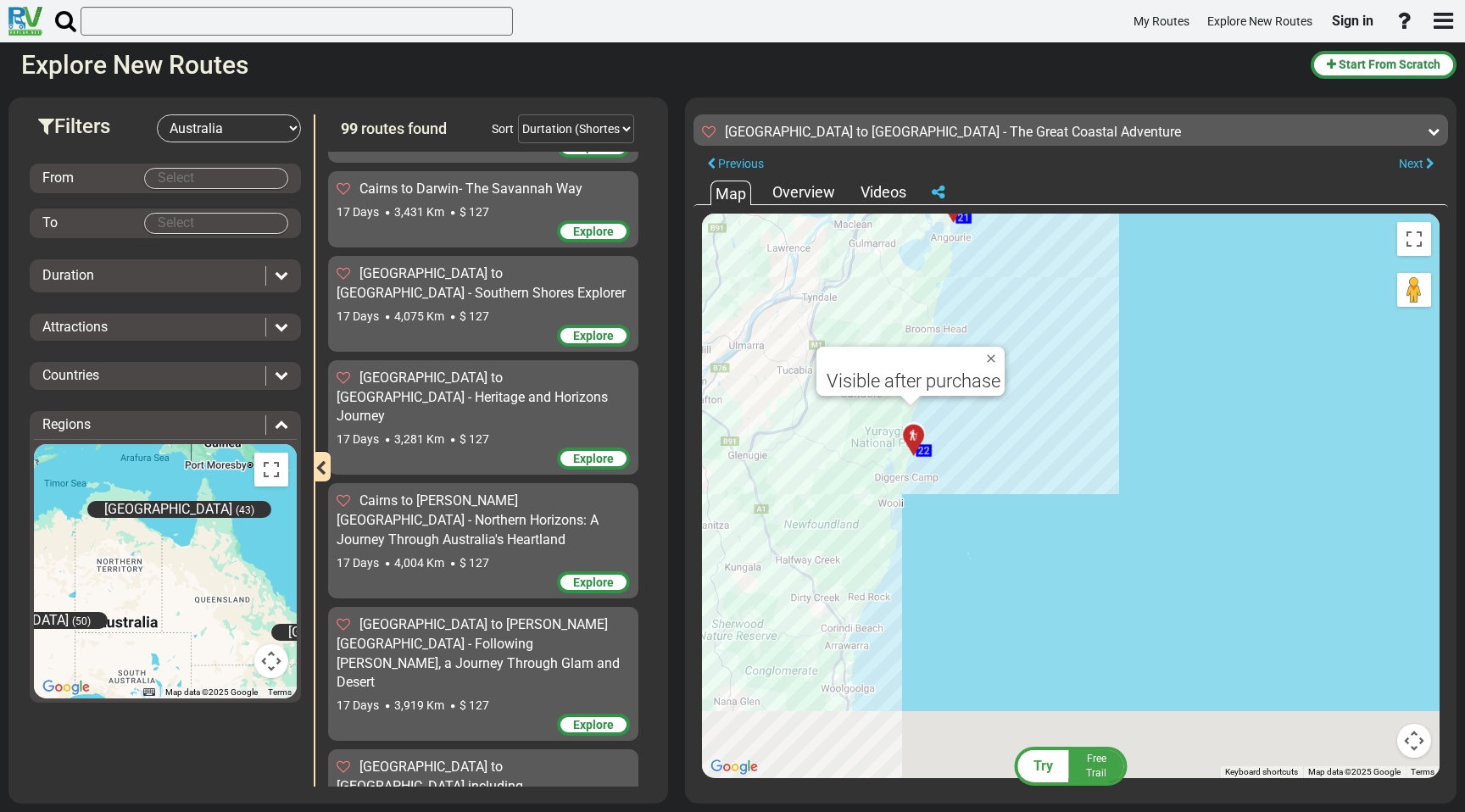
drag, startPoint x: 868, startPoint y: 633, endPoint x: 922, endPoint y: 450, distance: 190.8
click at [922, 450] on div "To activate drag with keyboard, press Alt + Enter. Once in keyboard drag state,…" at bounding box center [1071, 496] width 737 height 564
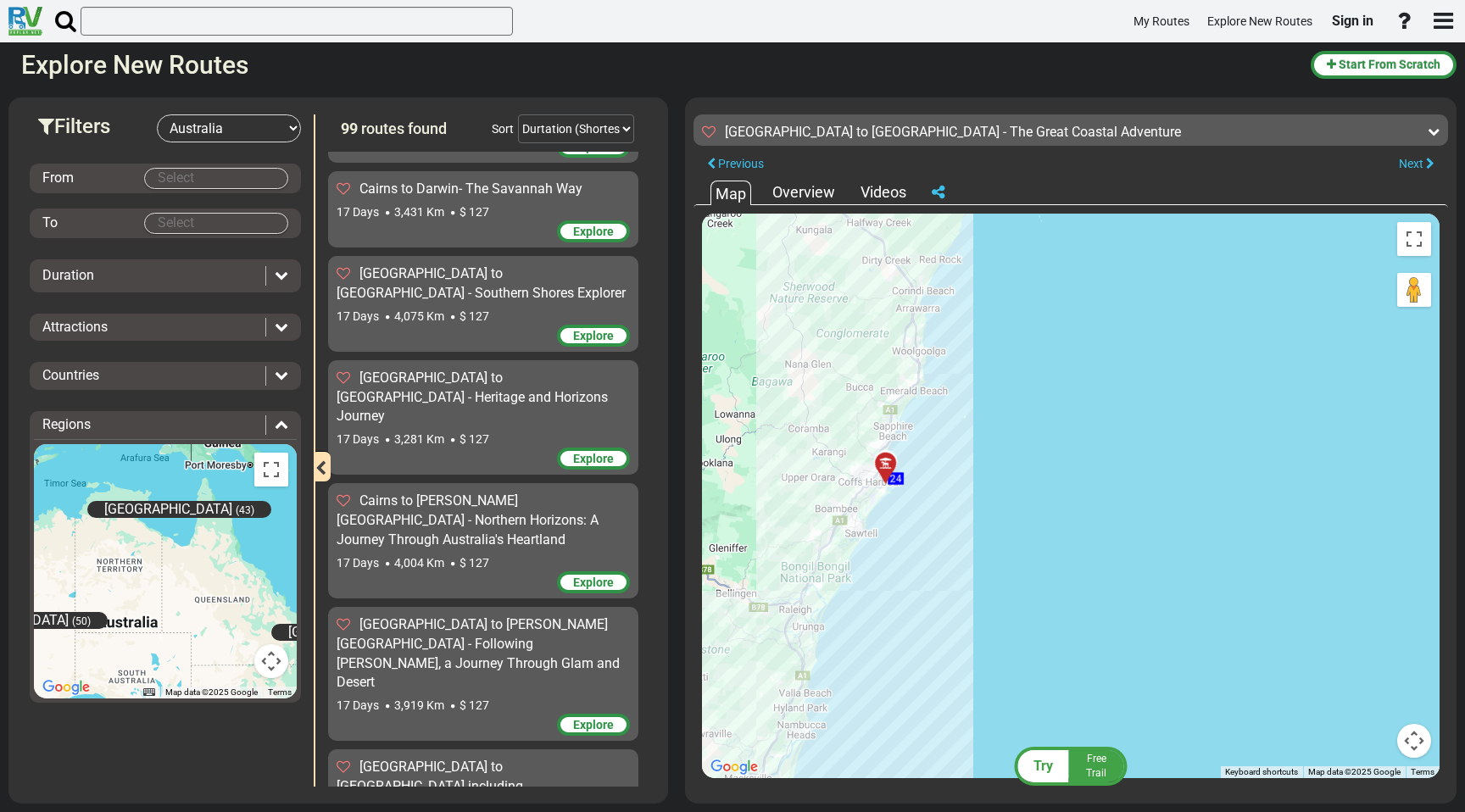
drag, startPoint x: 847, startPoint y: 712, endPoint x: 858, endPoint y: 482, distance: 230.3
click at [859, 480] on div "To activate drag with keyboard, press Alt + Enter. Once in keyboard drag state,…" at bounding box center [1071, 496] width 737 height 564
click at [883, 464] on div at bounding box center [890, 469] width 28 height 27
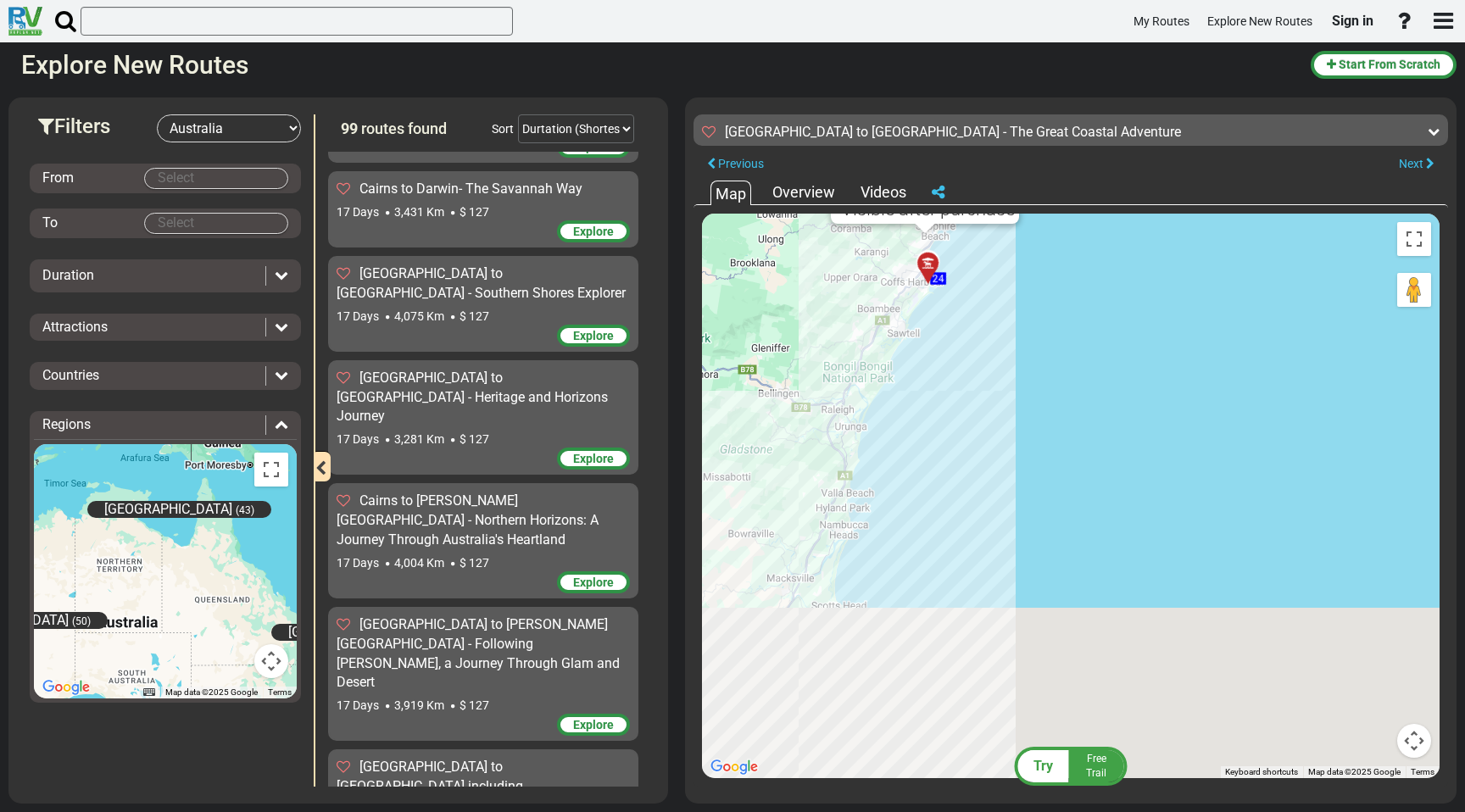
drag, startPoint x: 842, startPoint y: 600, endPoint x: 931, endPoint y: 277, distance: 335.0
click at [930, 277] on div "To activate drag with keyboard, press Alt + Enter. Once in keyboard drag state,…" at bounding box center [1071, 496] width 737 height 564
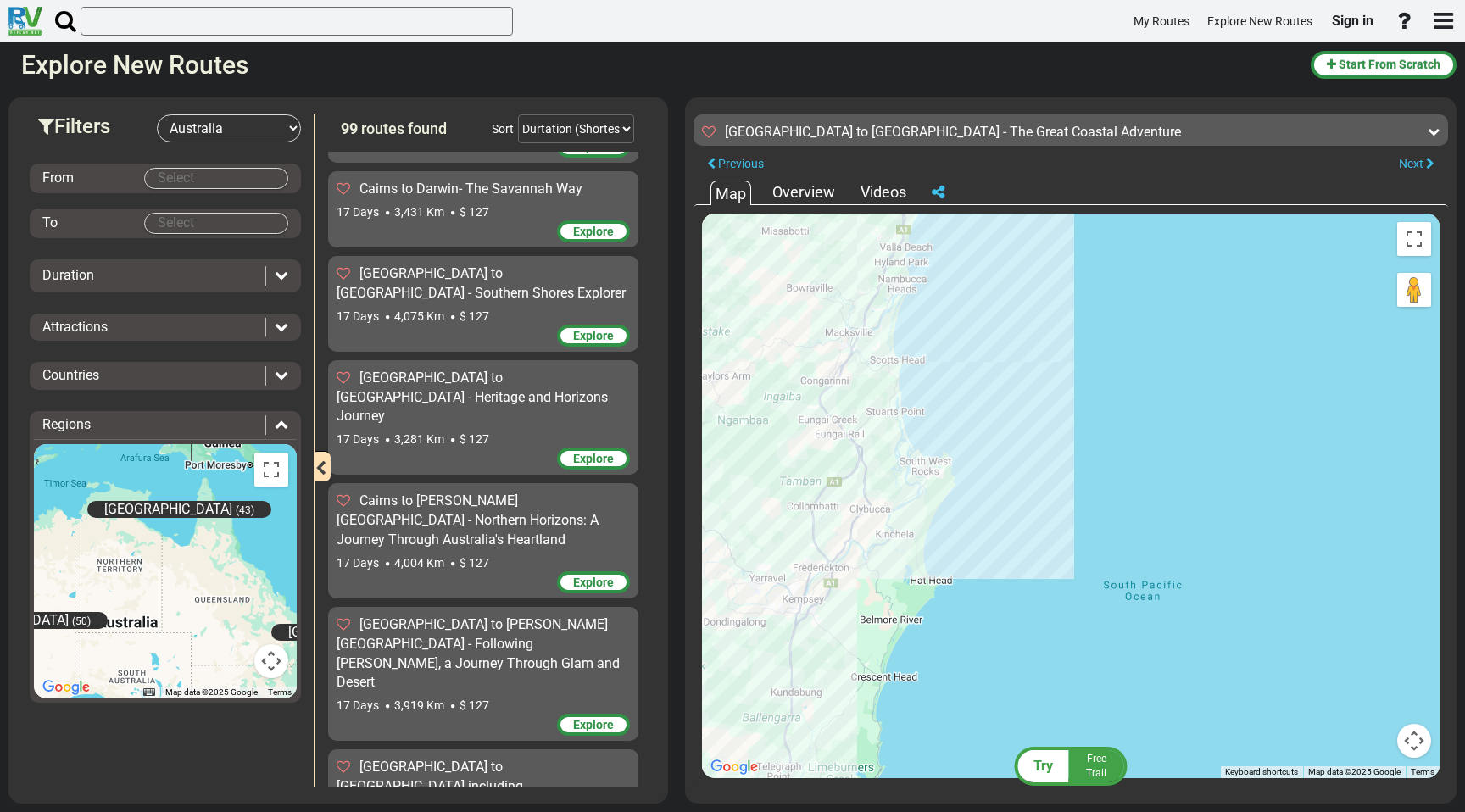
drag, startPoint x: 750, startPoint y: 706, endPoint x: 801, endPoint y: 477, distance: 234.6
click at [801, 477] on div "To activate drag with keyboard, press Alt + Enter. Once in keyboard drag state,…" at bounding box center [1071, 496] width 737 height 564
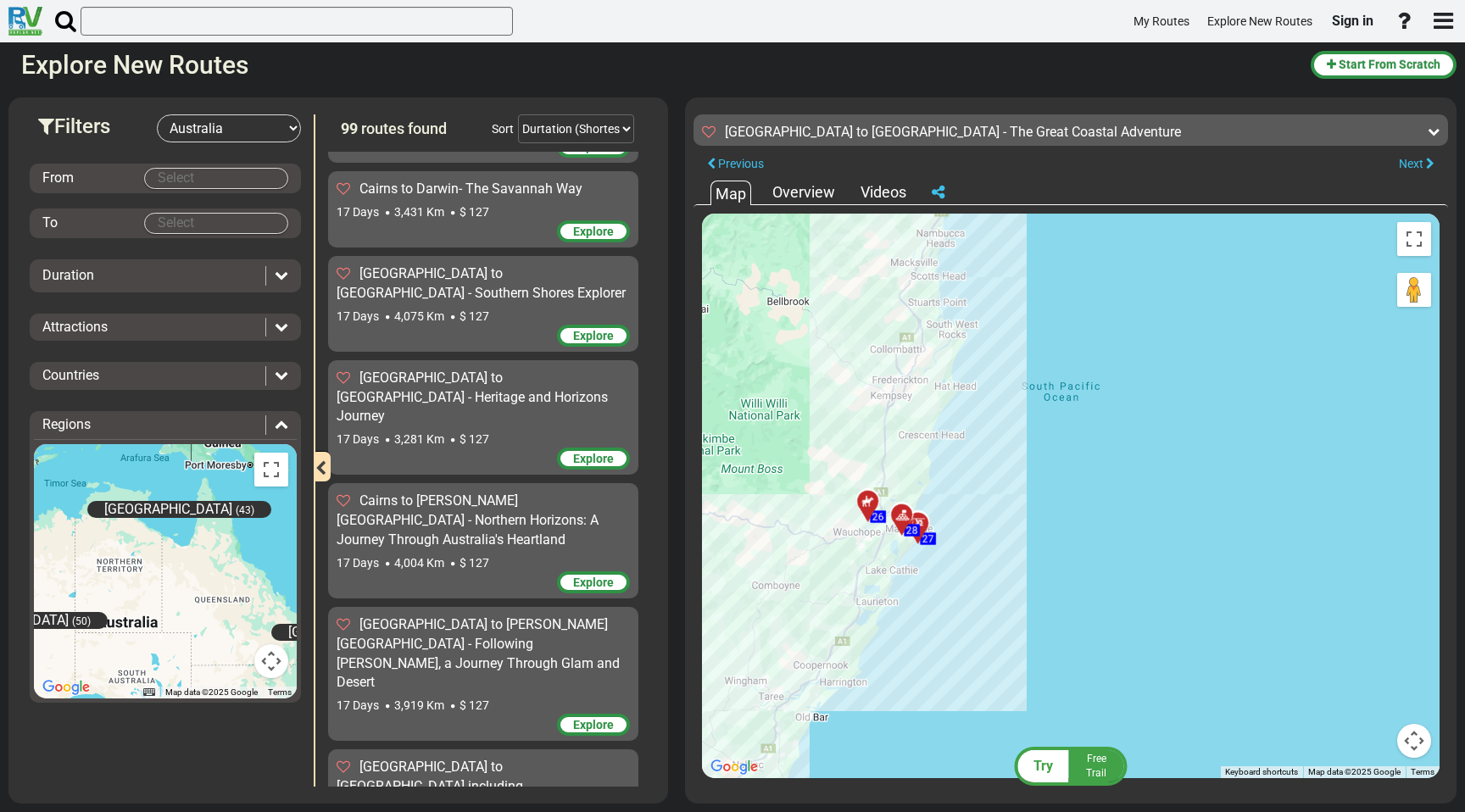
drag, startPoint x: 837, startPoint y: 708, endPoint x: 872, endPoint y: 476, distance: 234.6
click at [872, 473] on div "To activate drag with keyboard, press Alt + Enter. Once in keyboard drag state,…" at bounding box center [1071, 496] width 737 height 564
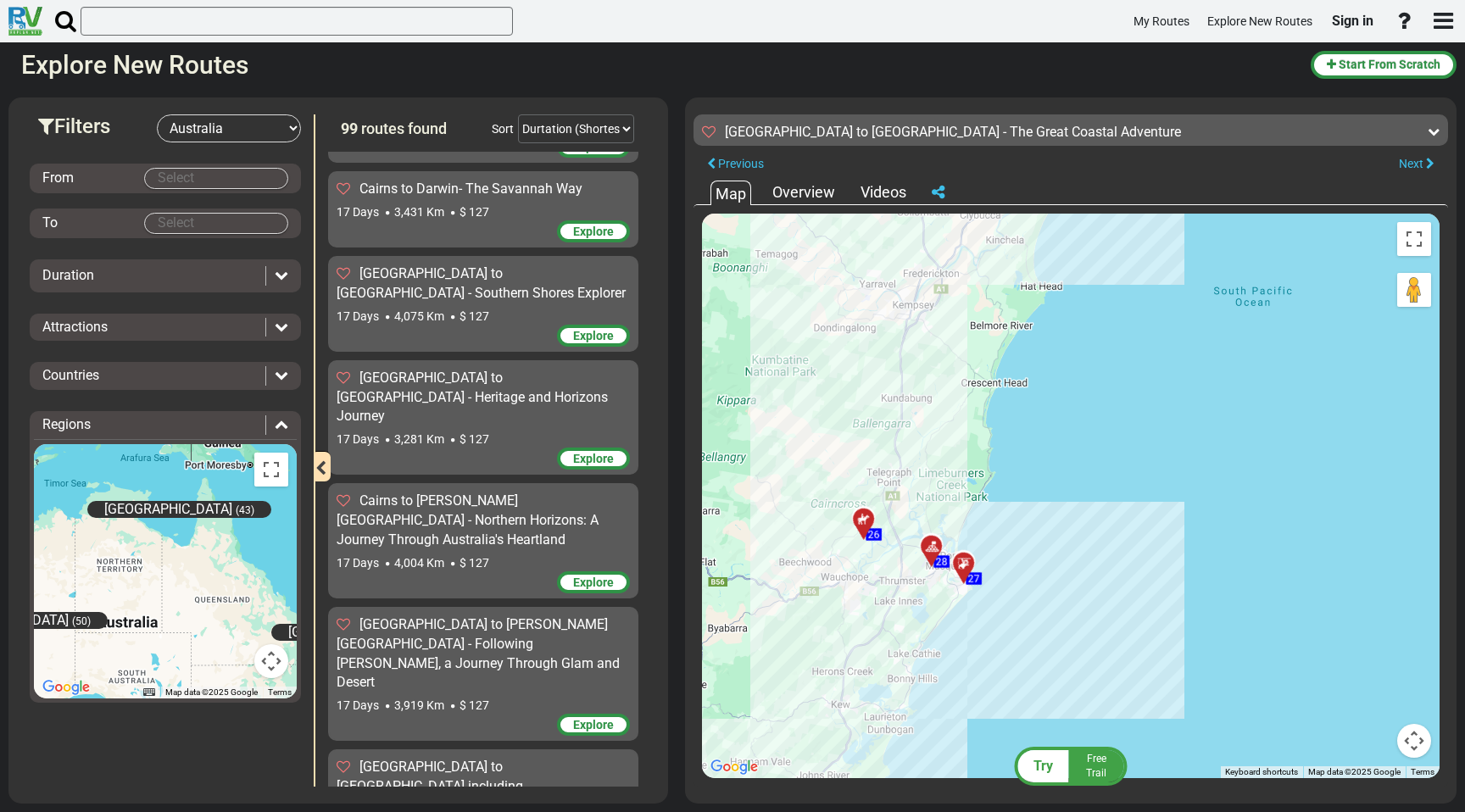
click at [867, 519] on div at bounding box center [868, 526] width 28 height 27
click at [931, 544] on icon at bounding box center [931, 547] width 17 height 13
click at [960, 561] on icon at bounding box center [963, 563] width 17 height 13
drag, startPoint x: 918, startPoint y: 656, endPoint x: 958, endPoint y: 487, distance: 173.7
click at [958, 487] on div "To activate drag with keyboard, press Alt + Enter. Once in keyboard drag state,…" at bounding box center [1071, 496] width 737 height 564
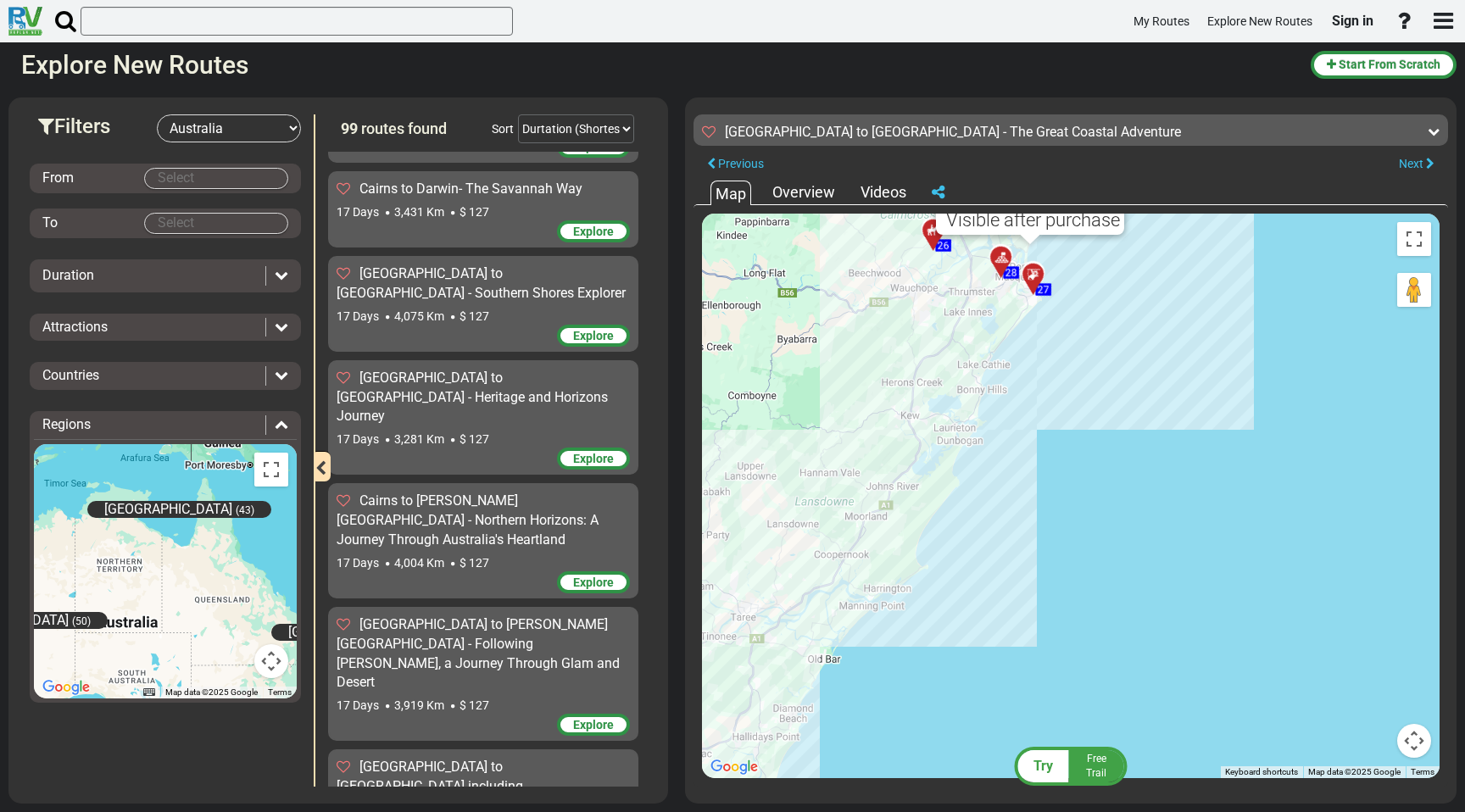
click at [904, 562] on div "To activate drag with keyboard, press Alt + Enter. Once in keyboard drag state,…" at bounding box center [1071, 496] width 737 height 564
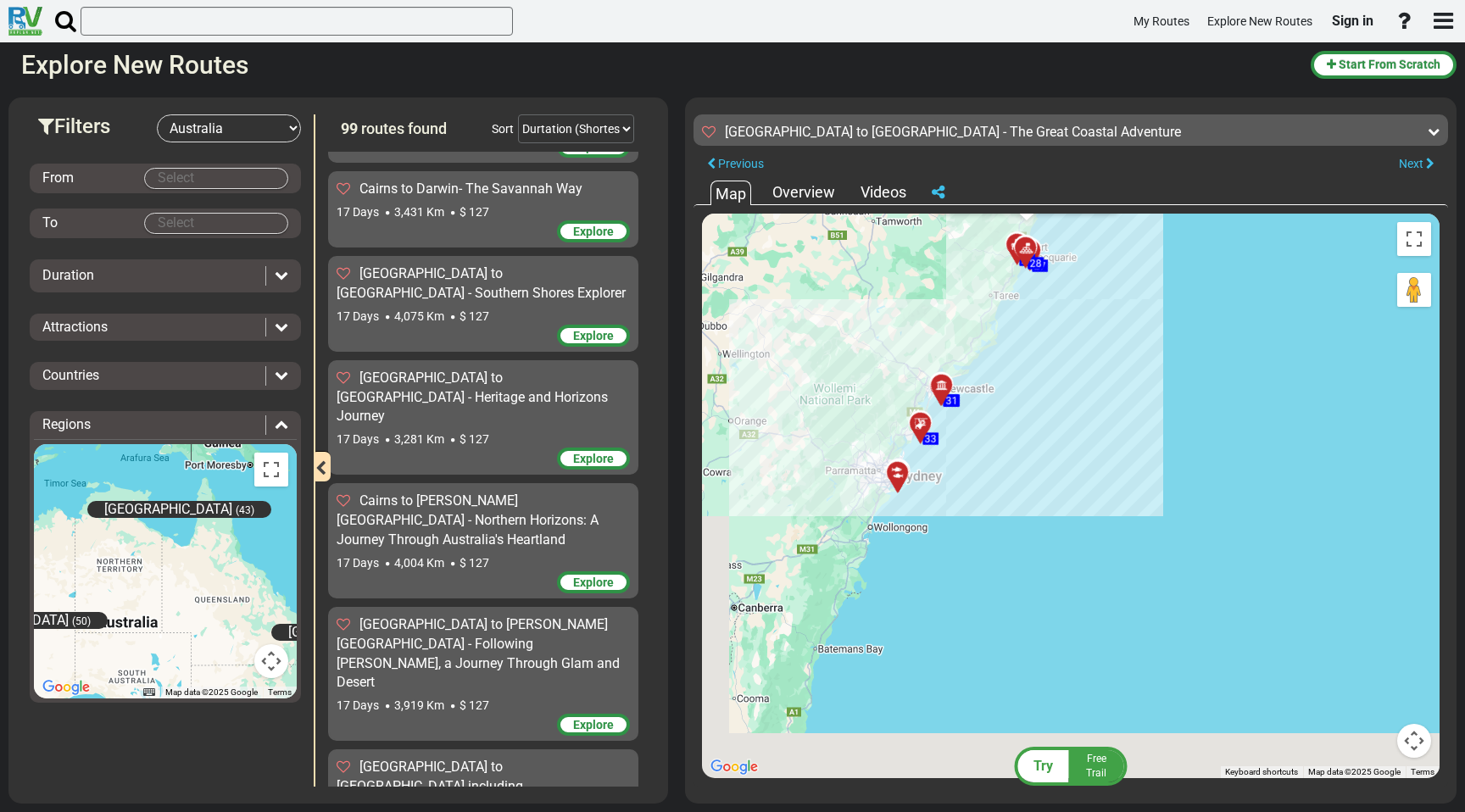
drag, startPoint x: 816, startPoint y: 741, endPoint x: 924, endPoint y: 463, distance: 298.2
click at [924, 463] on div "To activate drag with keyboard, press Alt + Enter. Once in keyboard drag state,…" at bounding box center [1071, 496] width 737 height 564
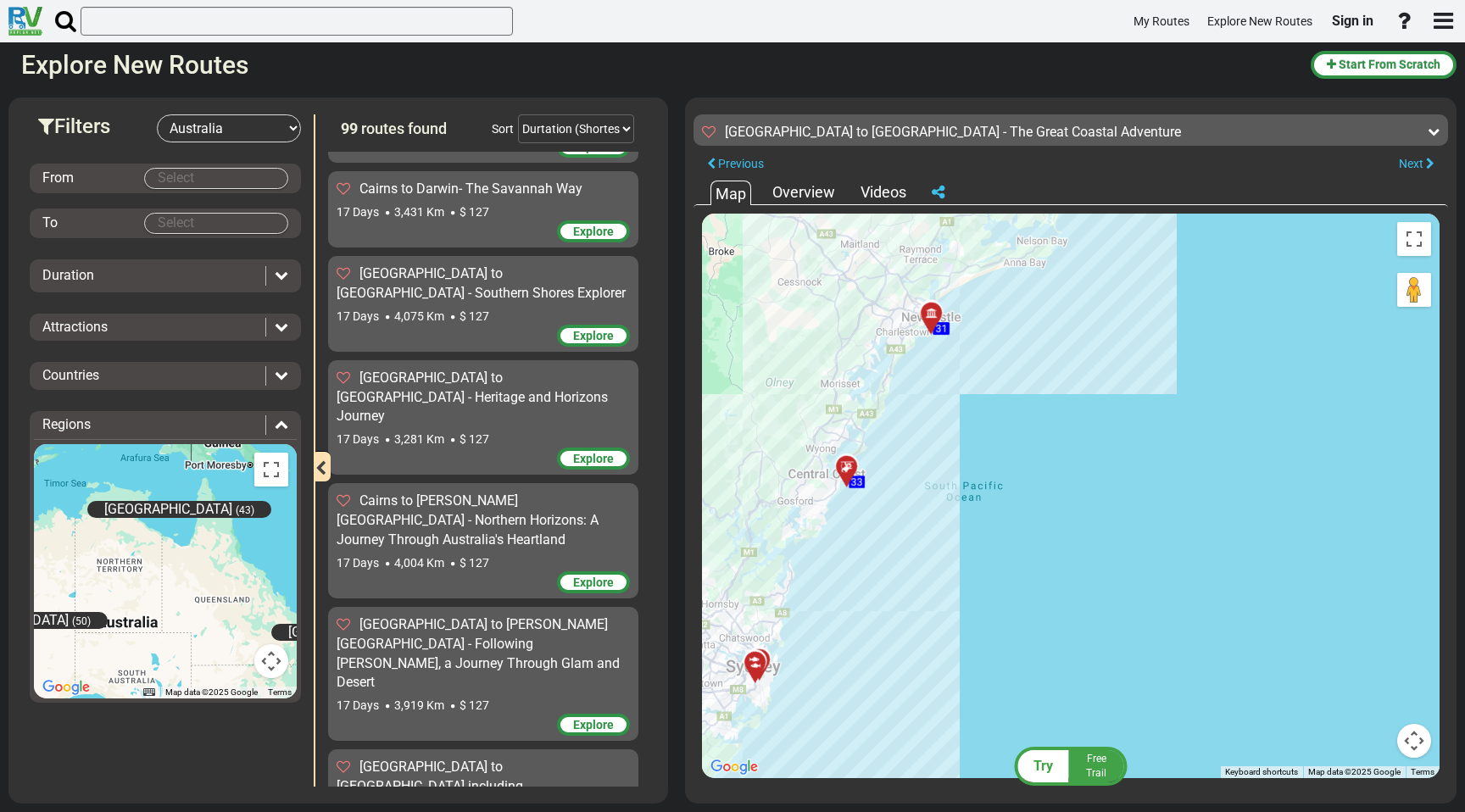
click at [930, 313] on div at bounding box center [936, 320] width 28 height 27
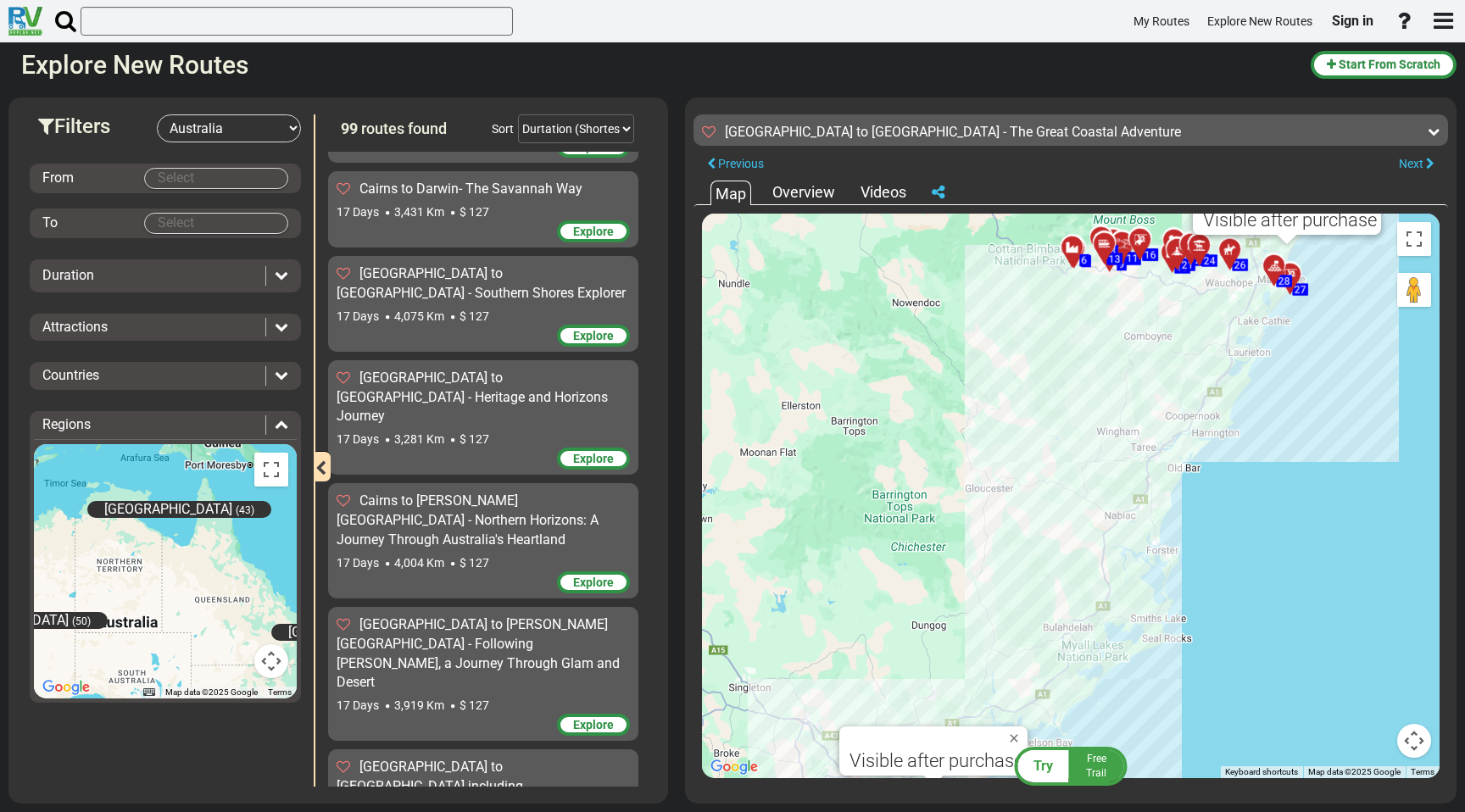
drag, startPoint x: 849, startPoint y: 637, endPoint x: 988, endPoint y: 267, distance: 395.2
click at [988, 268] on div "To activate drag with keyboard, press Alt + Enter. Once in keyboard drag state,…" at bounding box center [1071, 496] width 737 height 564
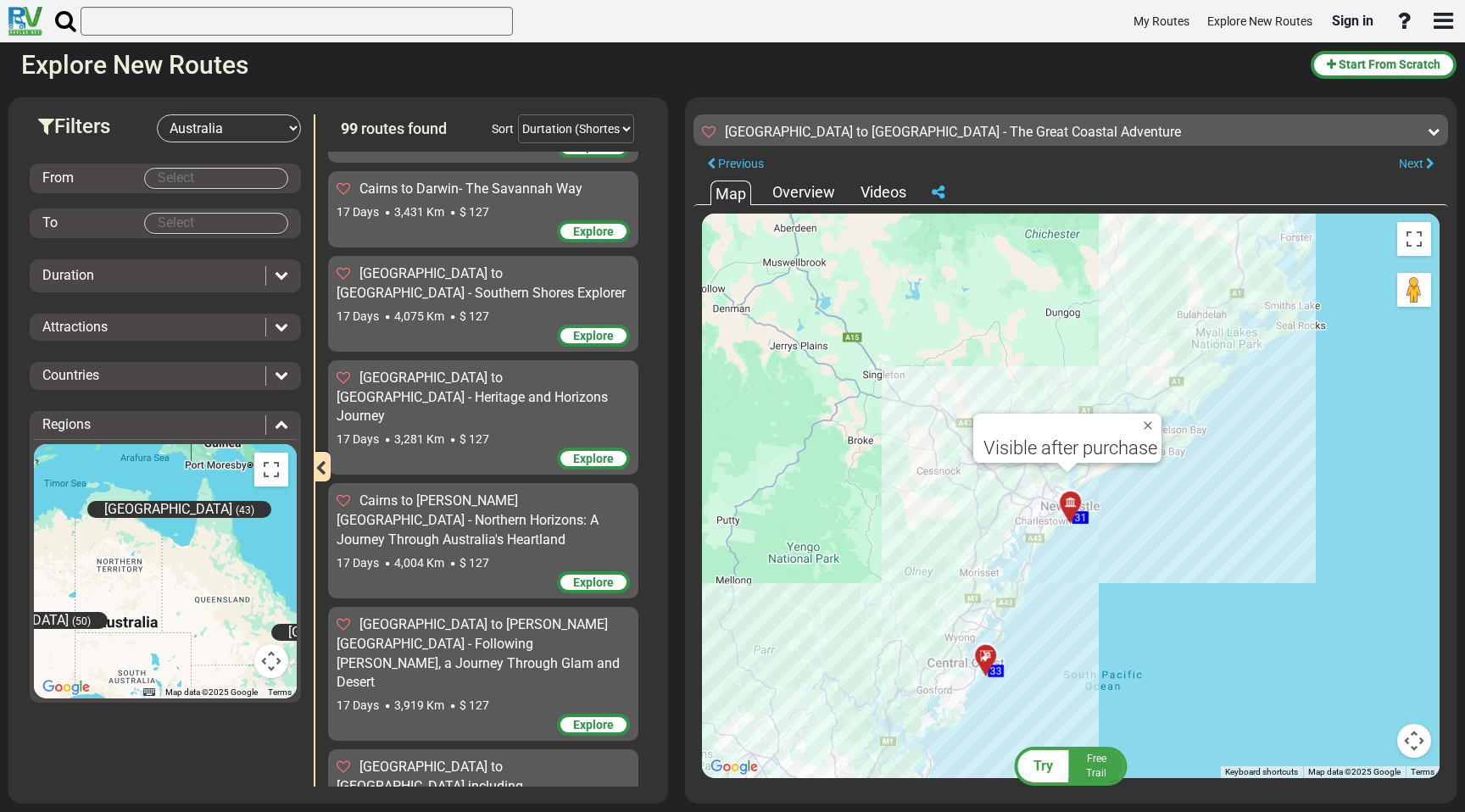
click at [986, 660] on div at bounding box center [990, 663] width 28 height 27
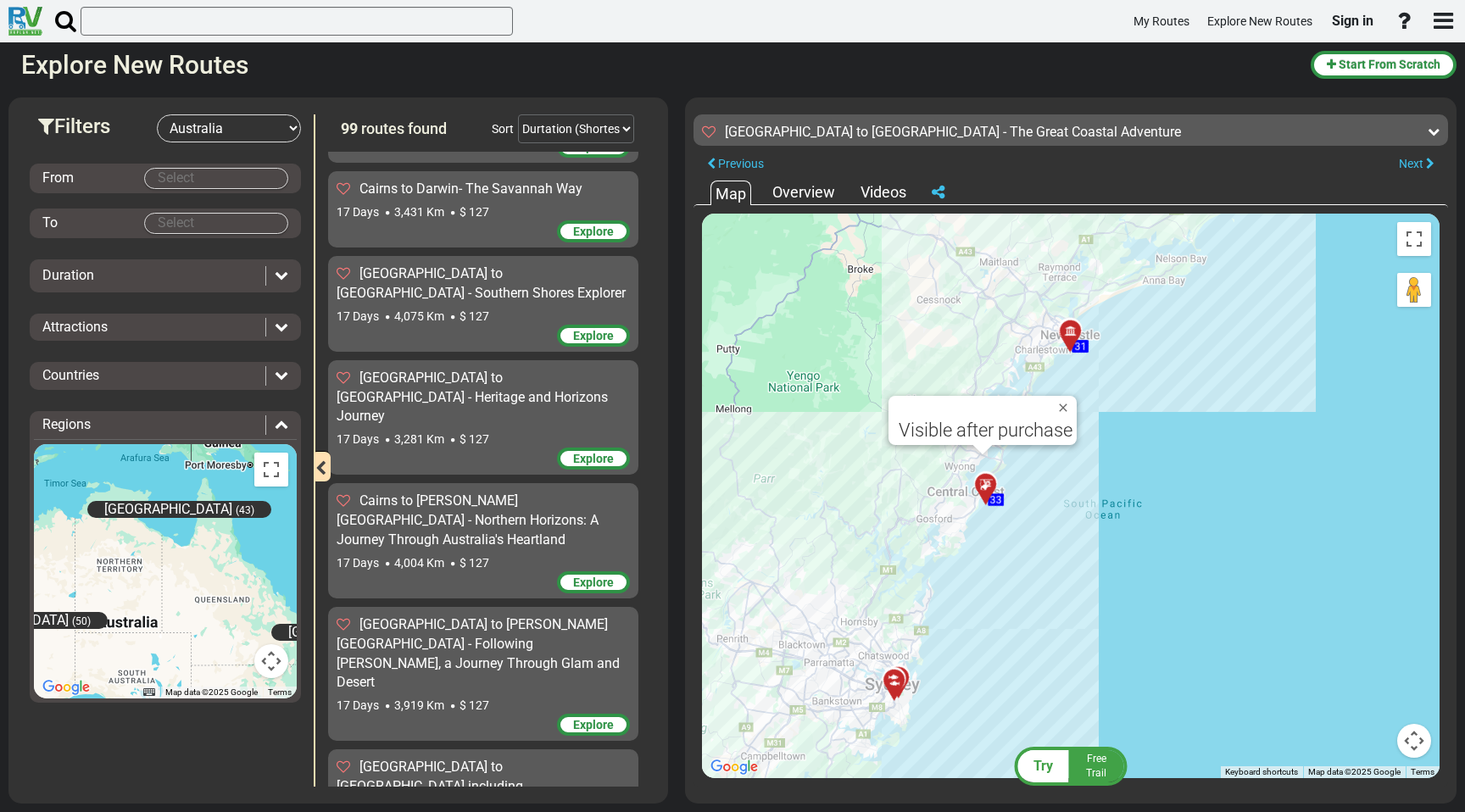
drag, startPoint x: 879, startPoint y: 656, endPoint x: 879, endPoint y: 411, distance: 245.0
click at [879, 411] on div "To activate drag with keyboard, press Alt + Enter. Once in keyboard drag state,…" at bounding box center [1071, 496] width 737 height 564
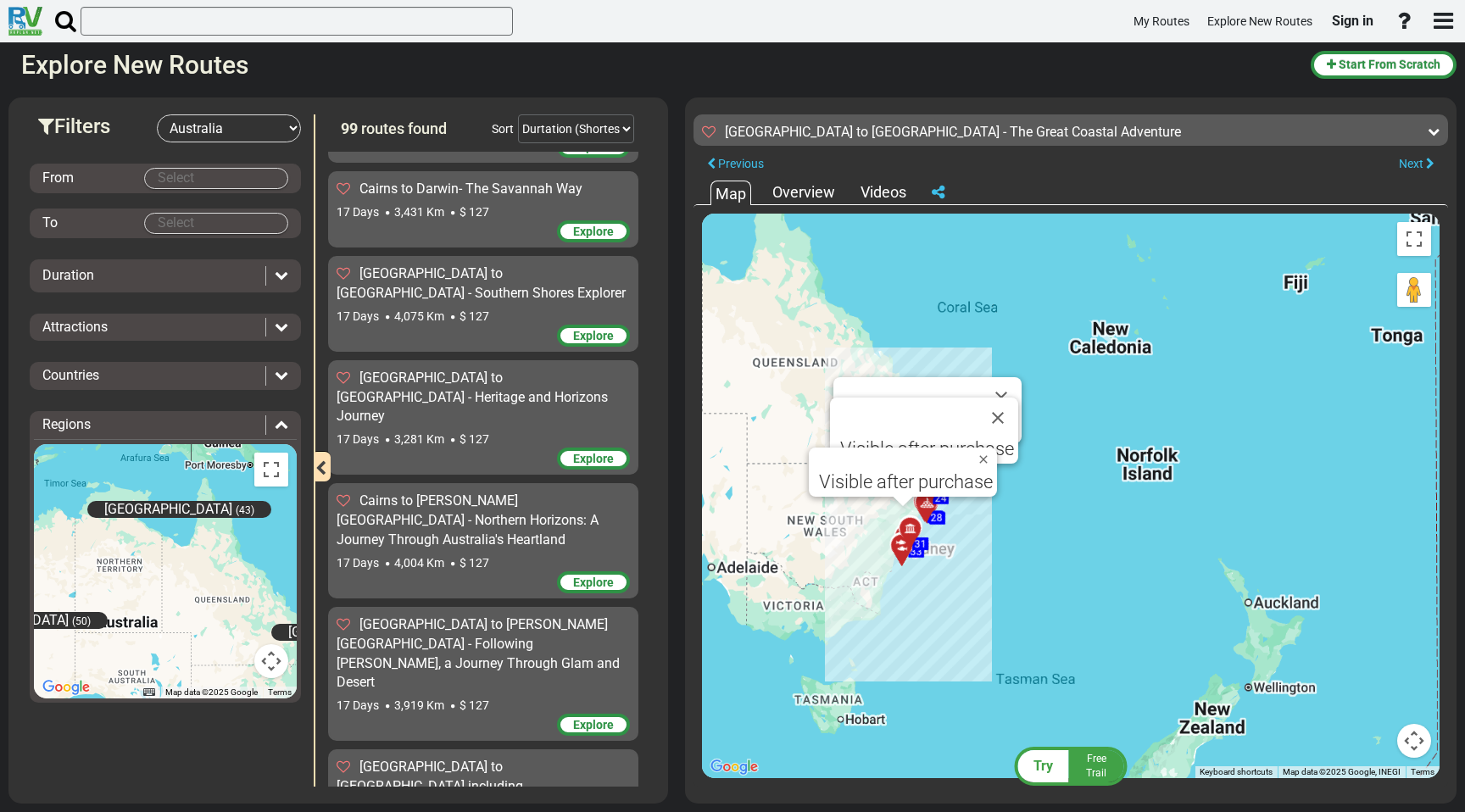
click at [960, 579] on div "To activate drag with keyboard, press Alt + Enter. Once in keyboard drag state,…" at bounding box center [1071, 496] width 737 height 564
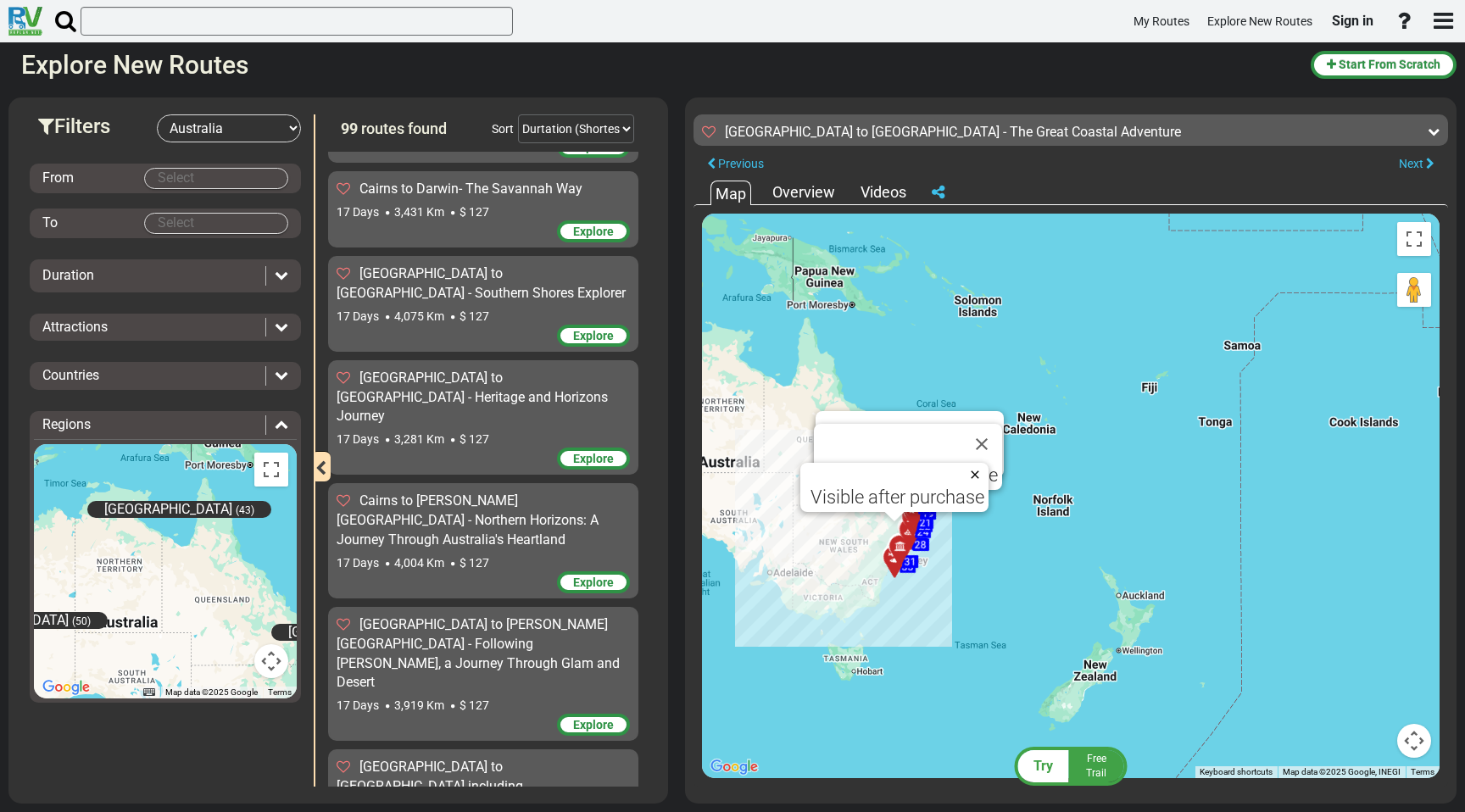
click at [973, 476] on button "Close" at bounding box center [978, 474] width 20 height 24
click at [982, 449] on button "Close" at bounding box center [981, 444] width 41 height 41
click at [987, 430] on button "Close" at bounding box center [983, 431] width 41 height 41
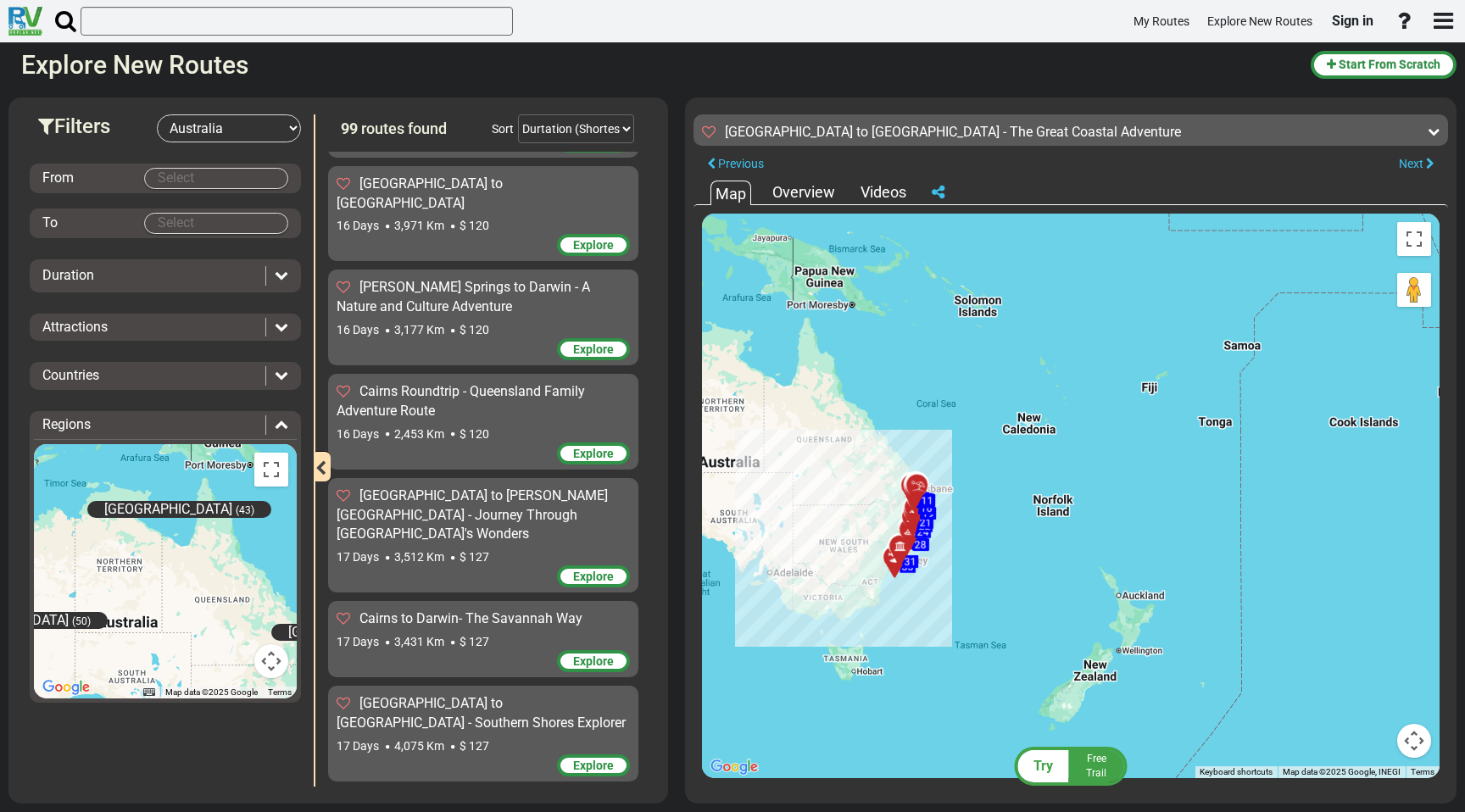
scroll to position [4013, 0]
